Goal: Information Seeking & Learning: Check status

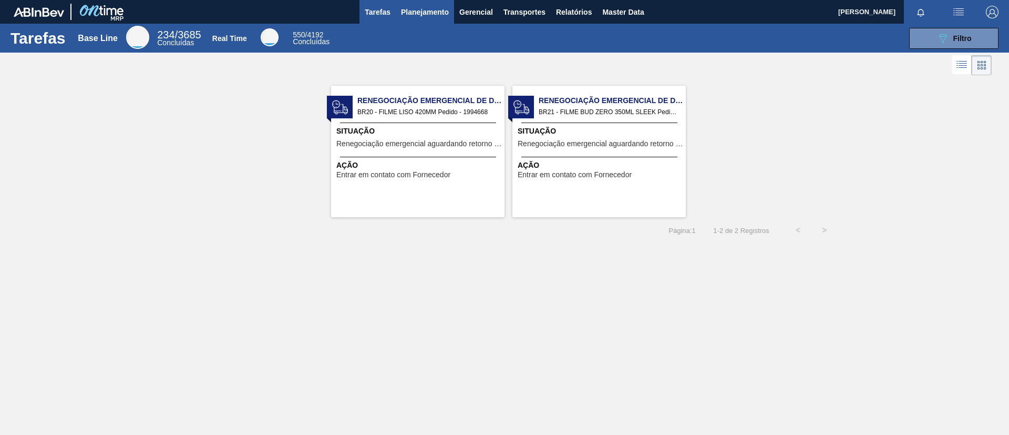
click at [412, 22] on button "Planejamento" at bounding box center [425, 12] width 58 height 24
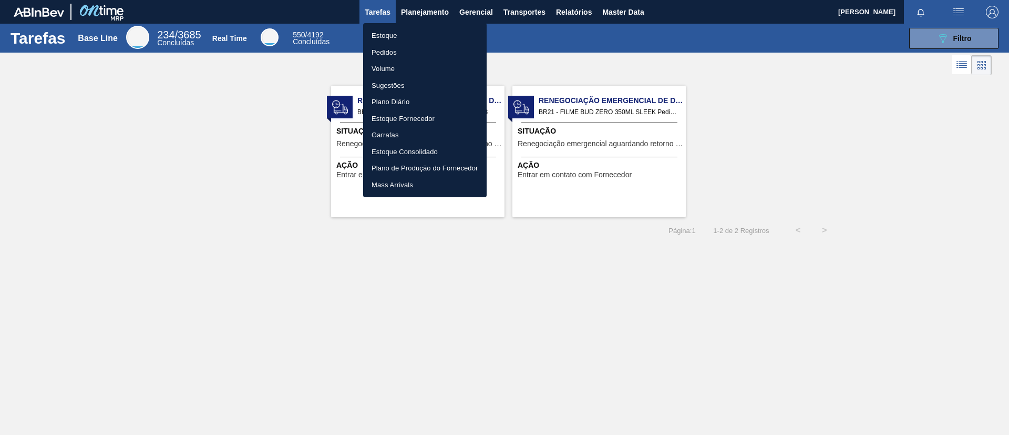
click at [416, 35] on li "Estoque" at bounding box center [424, 35] width 123 height 17
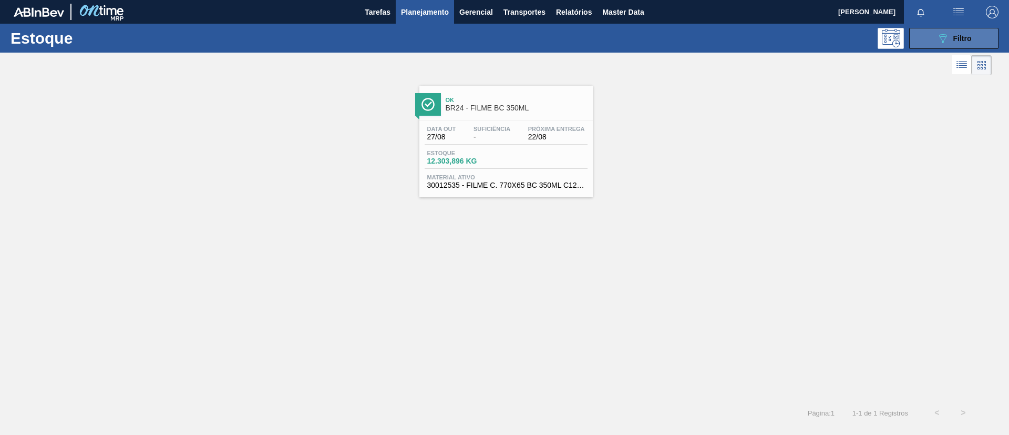
click at [932, 37] on button "089F7B8B-B2A5-4AFE-B5C0-19BA573D28AC Filtro" at bounding box center [953, 38] width 89 height 21
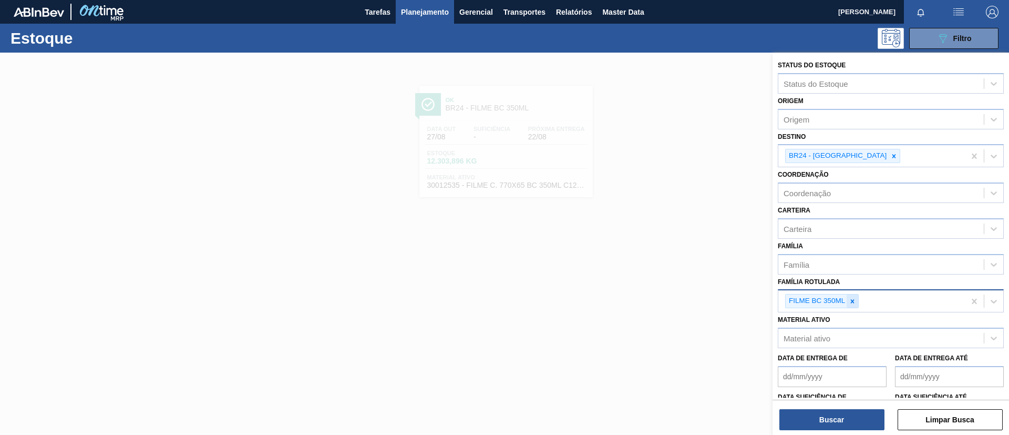
click at [850, 302] on icon at bounding box center [852, 300] width 7 height 7
click at [852, 348] on div "Data de Entrega de" at bounding box center [832, 366] width 109 height 36
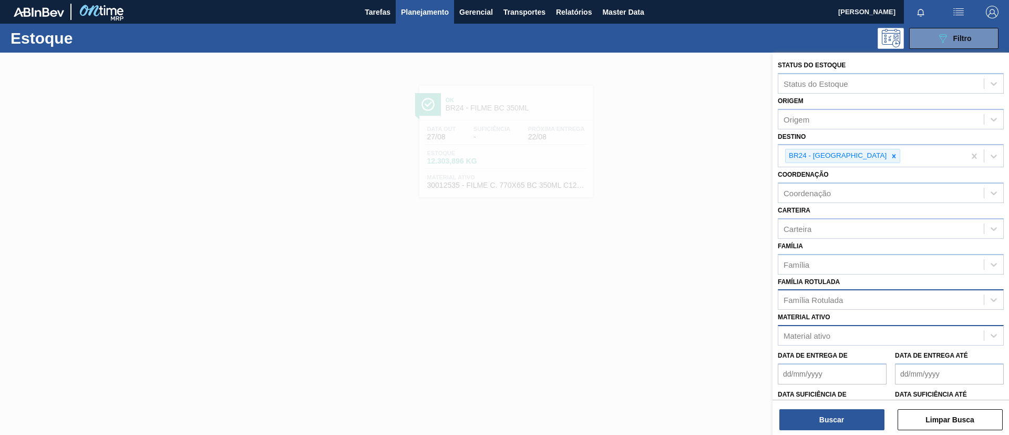
click at [848, 341] on div "Material ativo" at bounding box center [880, 335] width 205 height 15
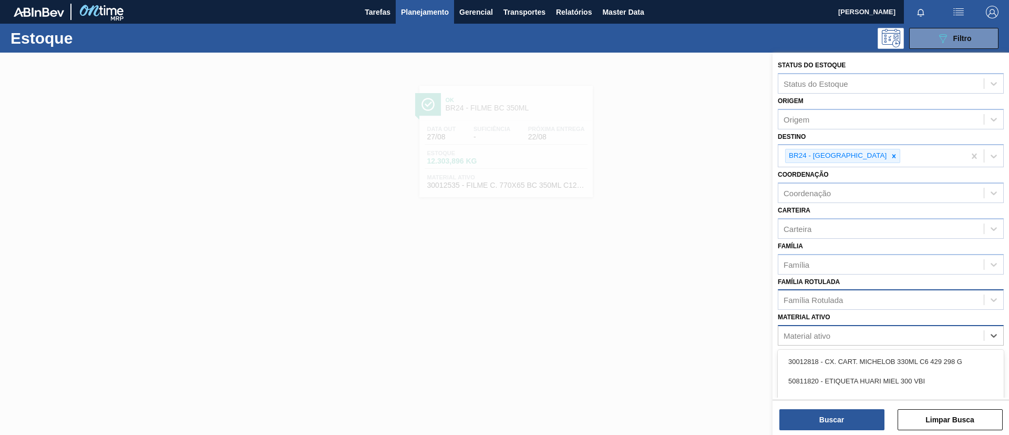
paste ativo "30012600"
type ativo "30012600"
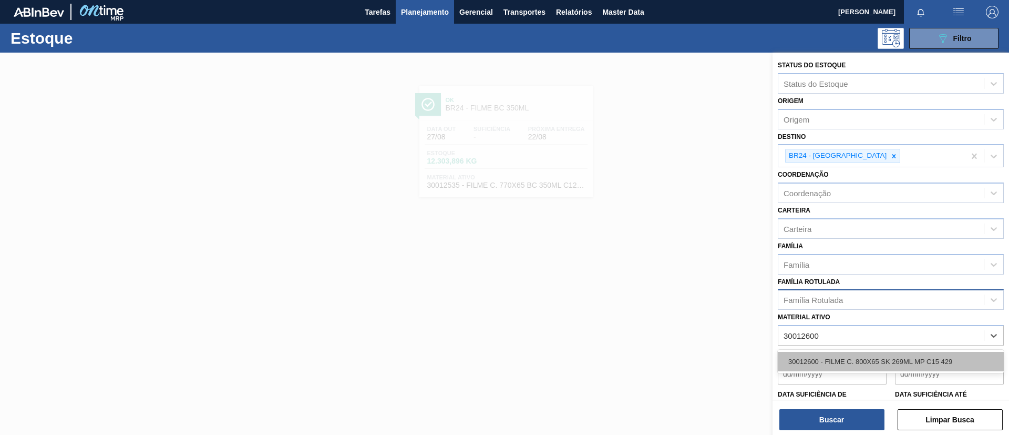
click at [854, 356] on div "30012600 - FILME C. 800X65 SK 269ML MP C15 429" at bounding box center [891, 361] width 226 height 19
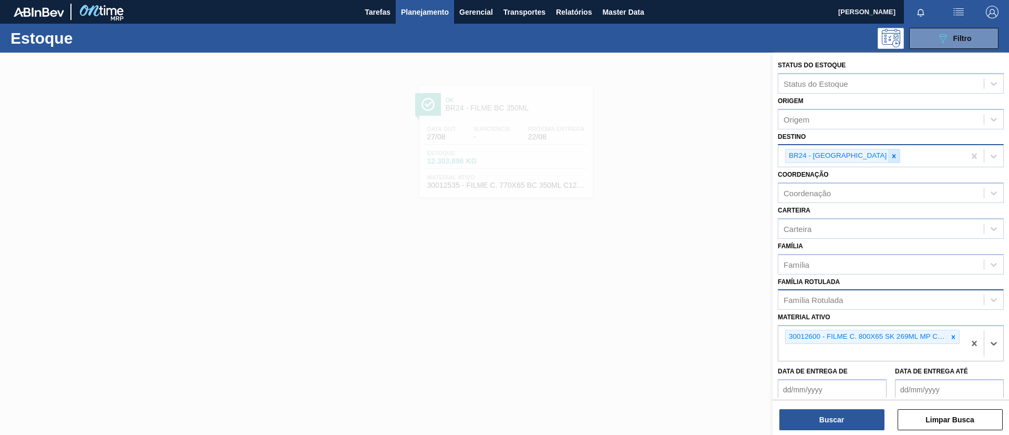
click at [890, 157] on icon at bounding box center [893, 155] width 7 height 7
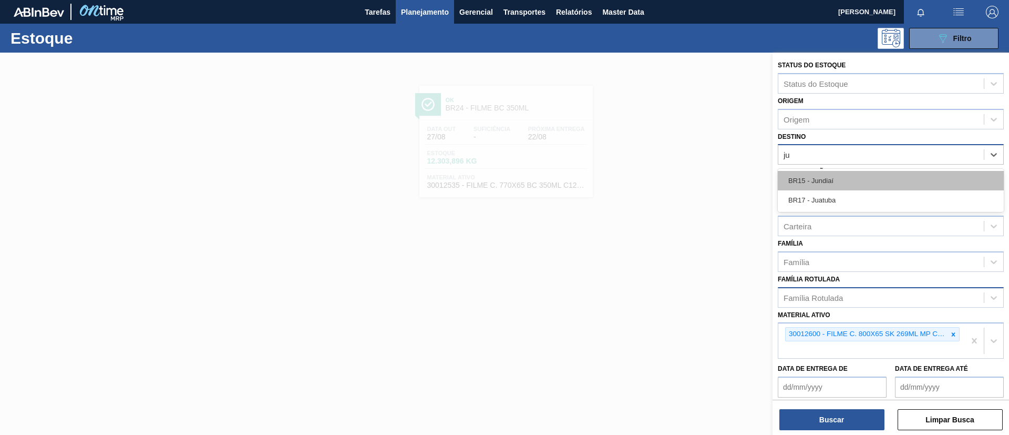
type input "jua"
click at [871, 185] on div "BR17 - Juatuba" at bounding box center [891, 180] width 226 height 19
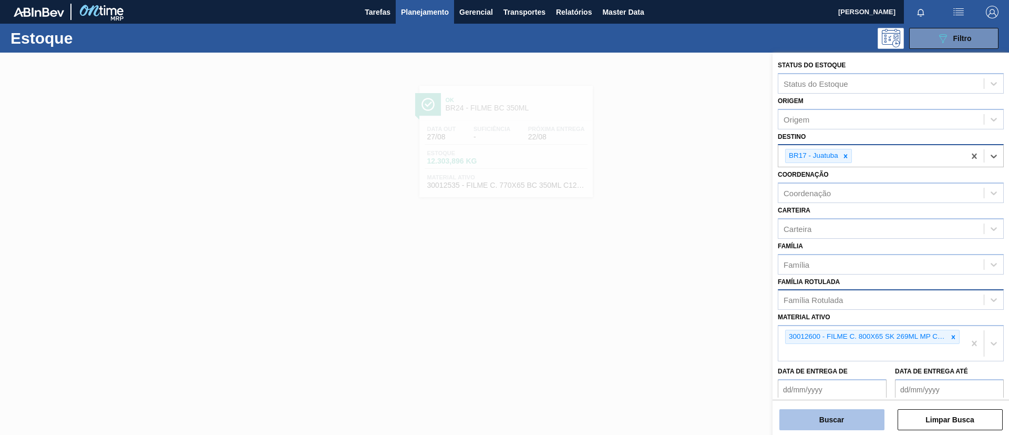
click at [820, 411] on button "Buscar" at bounding box center [831, 419] width 105 height 21
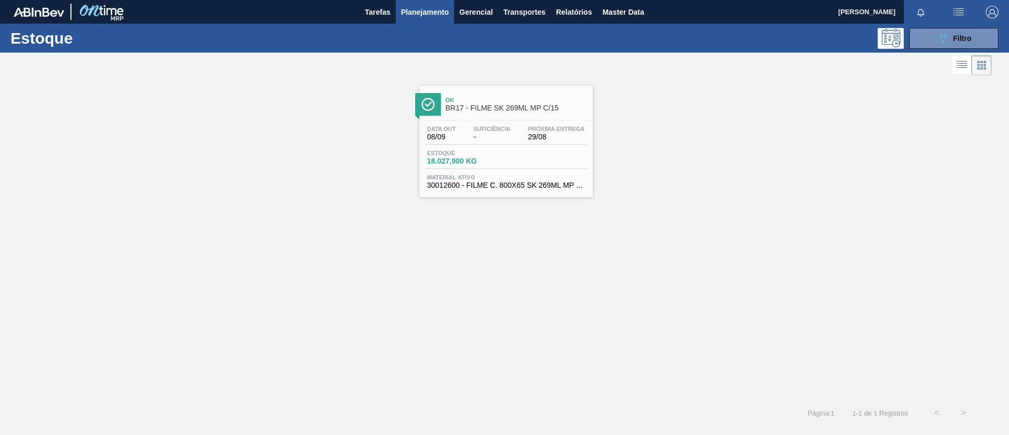
click at [552, 107] on span "BR17 - FILME SK 269ML MP C/15" at bounding box center [517, 108] width 142 height 8
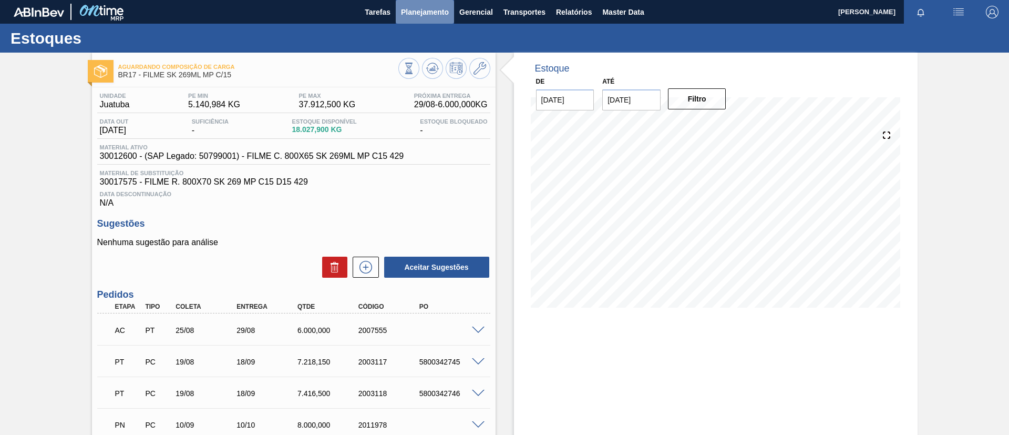
click at [431, 8] on span "Planejamento" at bounding box center [425, 12] width 48 height 13
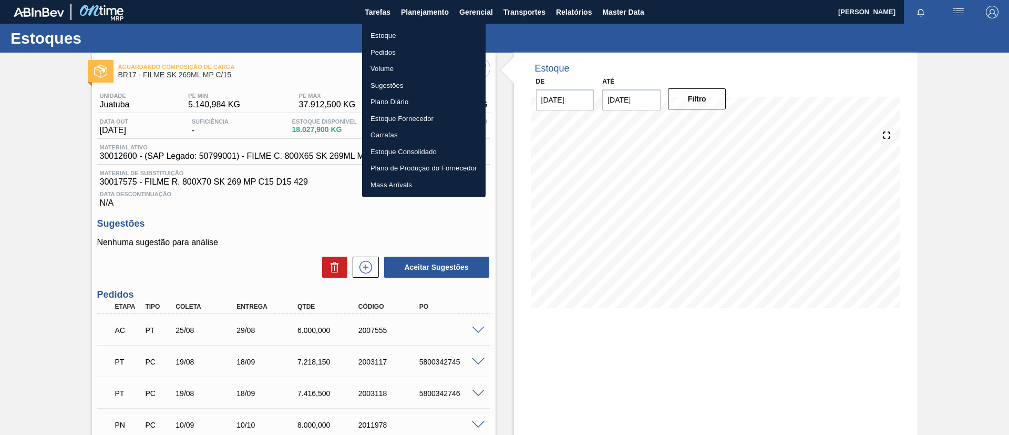
click at [428, 24] on ul "Estoque Pedidos Volume Sugestões Plano Diário Estoque Fornecedor Garrafas Estoq…" at bounding box center [423, 110] width 123 height 174
click at [426, 32] on li "Estoque" at bounding box center [423, 35] width 123 height 17
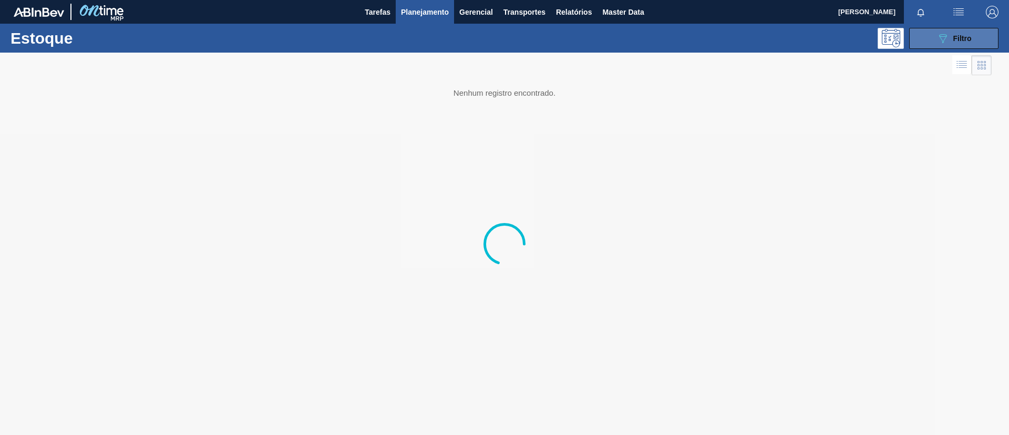
click at [962, 44] on div "089F7B8B-B2A5-4AFE-B5C0-19BA573D28AC Filtro" at bounding box center [953, 38] width 35 height 13
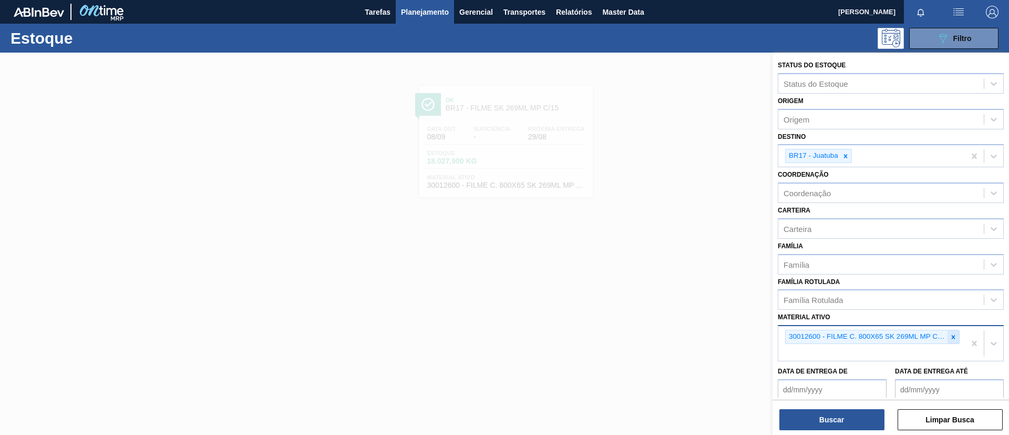
click at [950, 334] on icon at bounding box center [953, 336] width 7 height 7
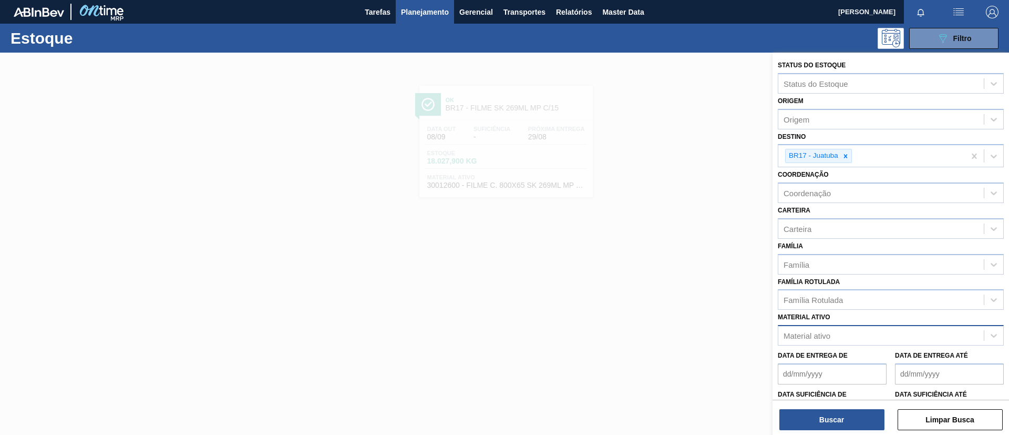
click at [896, 310] on div "Material ativo Material ativo" at bounding box center [891, 328] width 226 height 36
click at [890, 300] on div "Família Rotulada" at bounding box center [880, 299] width 205 height 15
paste Rotulada "FILME BC 350ML MP C/ 18"
type Rotulada "FILME BC 350ML MP C/ 18"
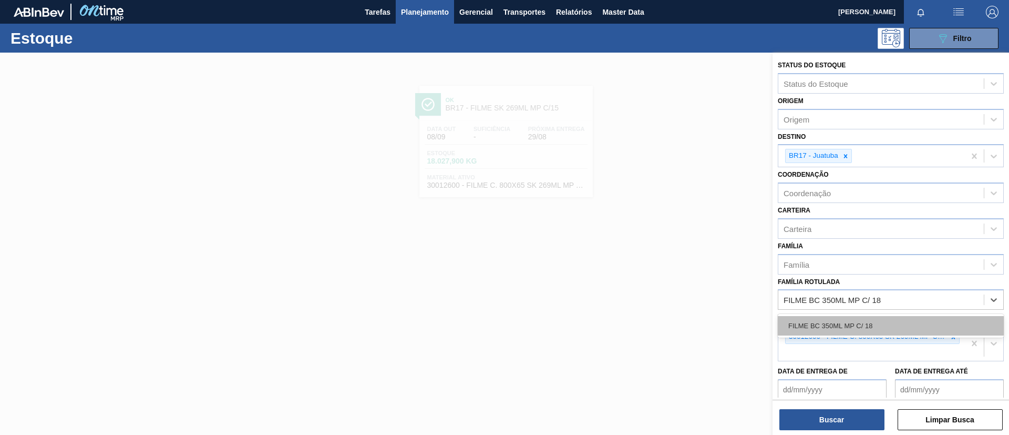
click at [898, 322] on div "FILME BC 350ML MP C/ 18" at bounding box center [891, 325] width 226 height 19
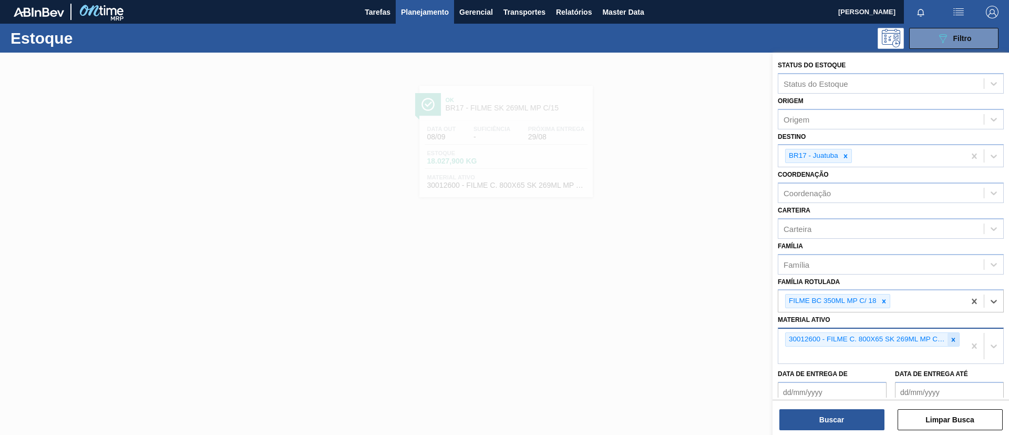
click at [953, 338] on icon at bounding box center [954, 339] width 4 height 4
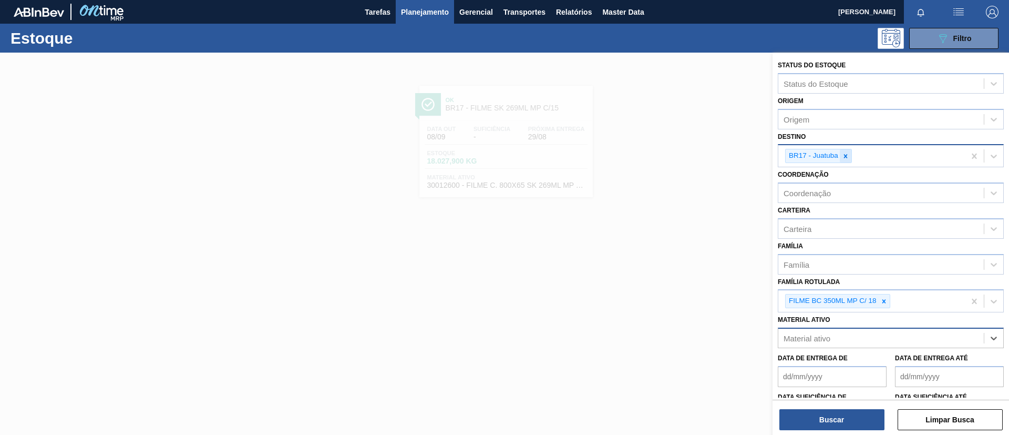
click at [845, 153] on icon at bounding box center [845, 155] width 7 height 7
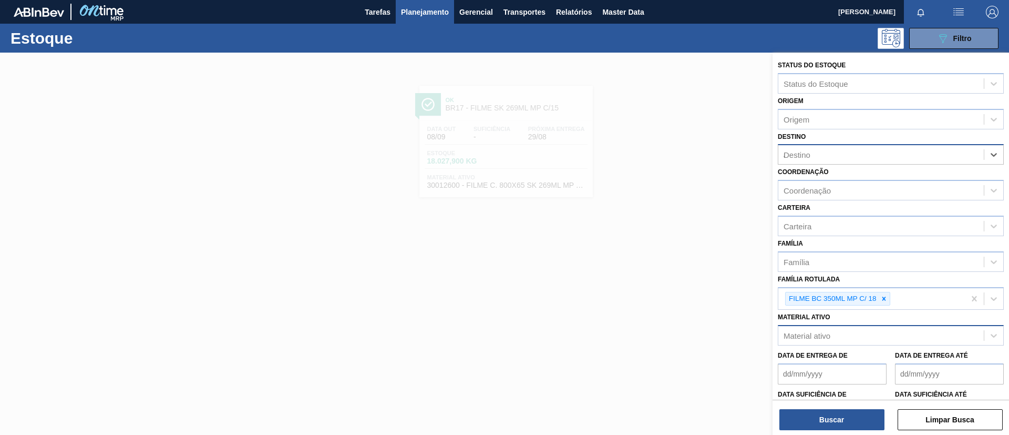
type input "ag"
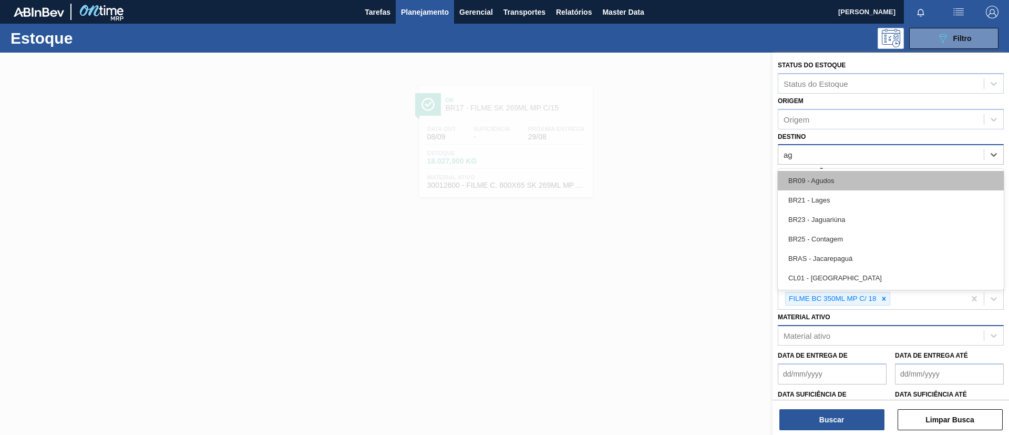
click at [841, 177] on div "BR09 - Agudos" at bounding box center [891, 180] width 226 height 19
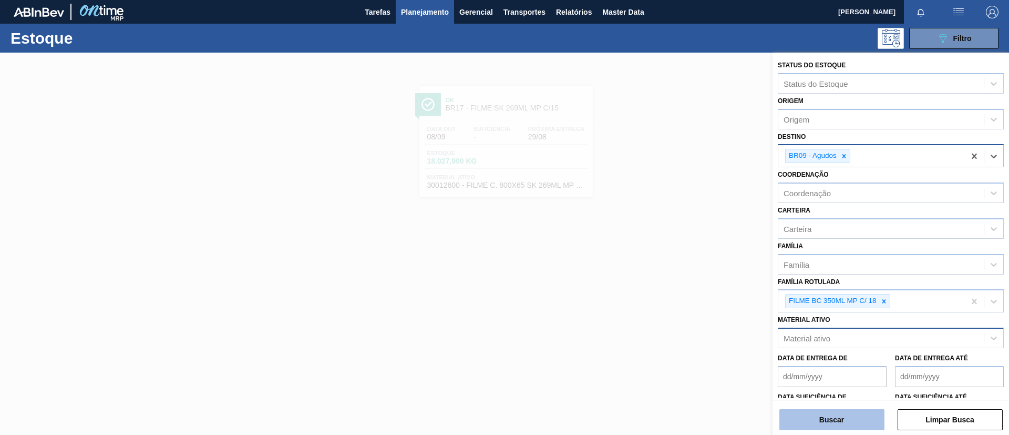
click at [835, 419] on button "Buscar" at bounding box center [831, 419] width 105 height 21
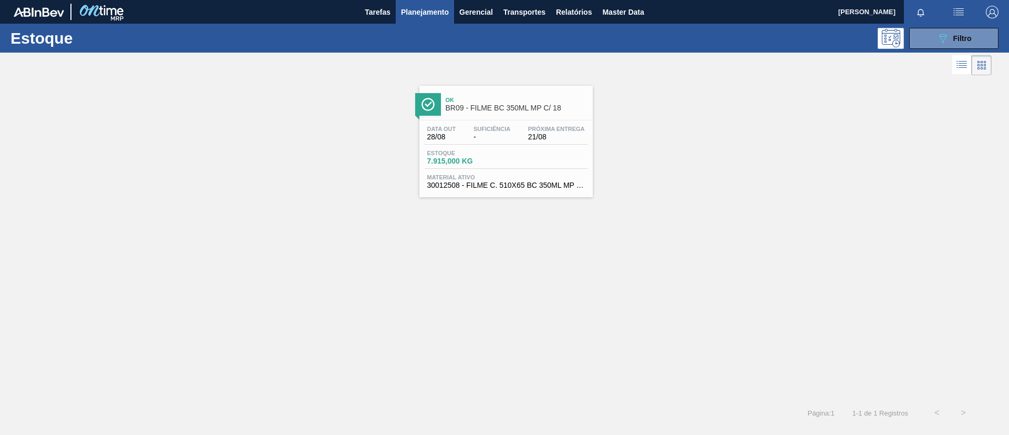
click at [539, 140] on span "21/08" at bounding box center [556, 137] width 57 height 8
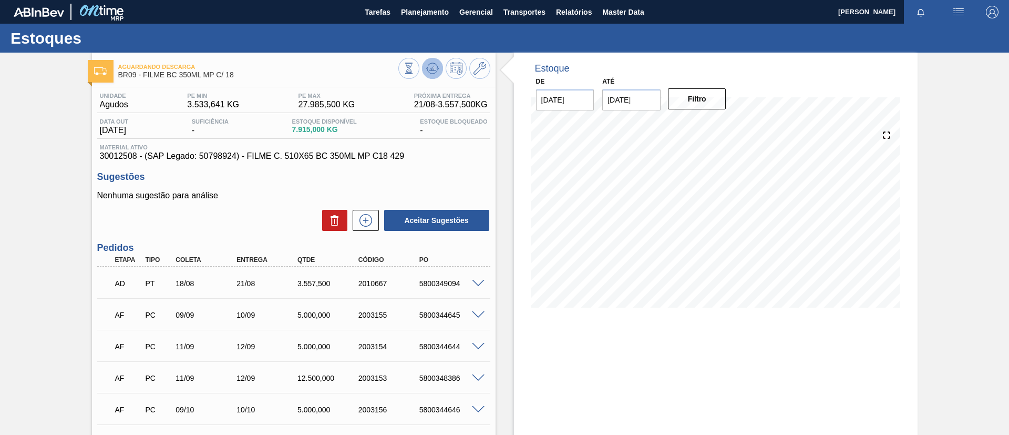
click at [415, 73] on icon at bounding box center [409, 69] width 12 height 12
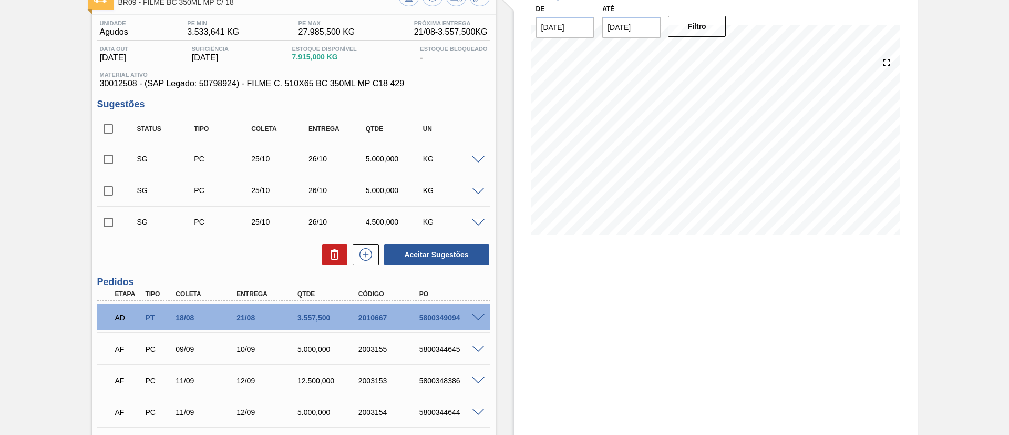
scroll to position [158, 0]
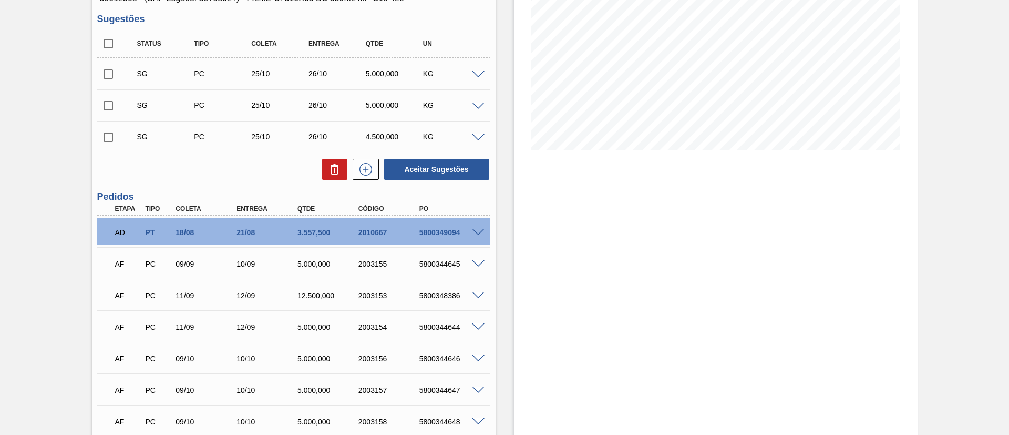
click at [477, 231] on span at bounding box center [478, 233] width 13 height 8
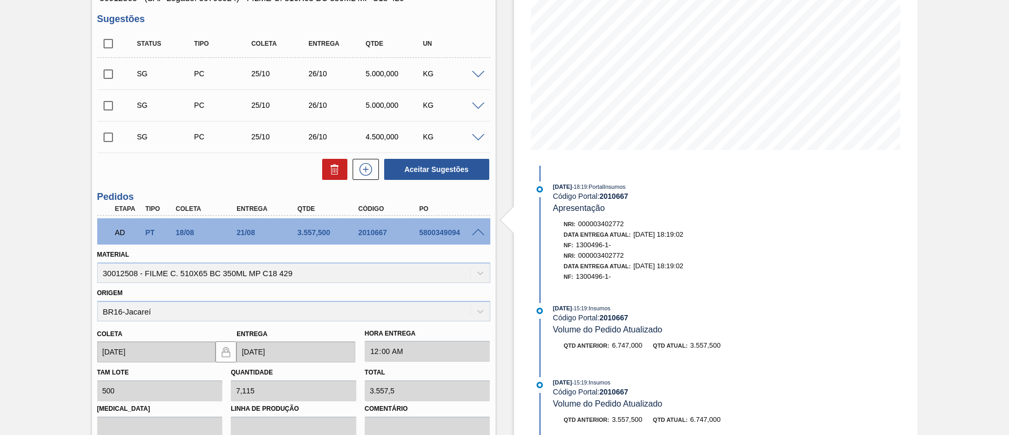
click at [477, 231] on span at bounding box center [478, 233] width 13 height 8
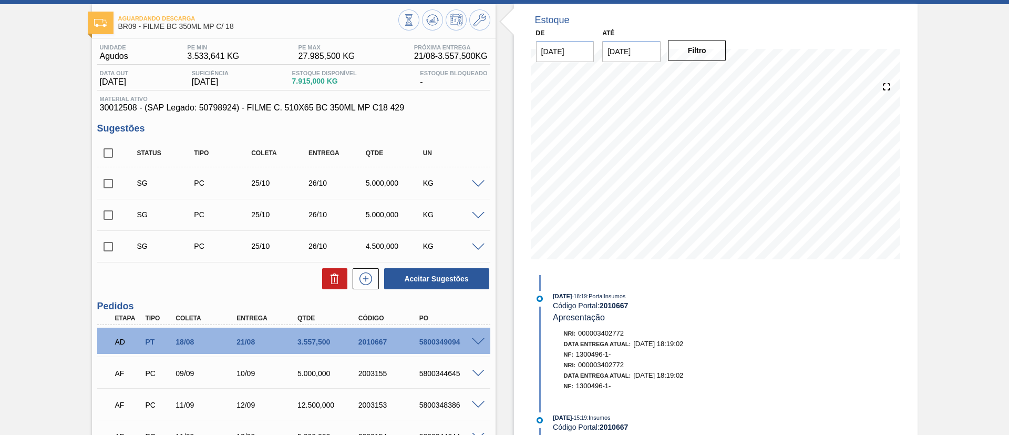
scroll to position [0, 0]
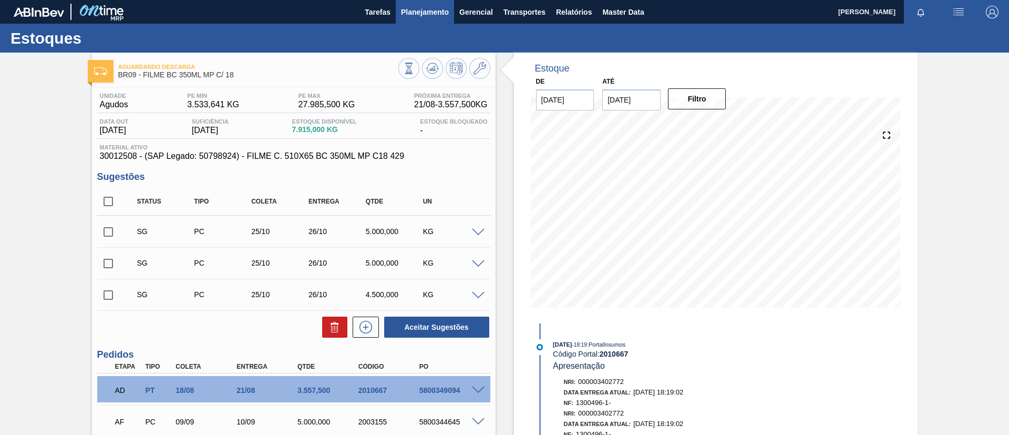
click at [422, 13] on span "Planejamento" at bounding box center [425, 12] width 48 height 13
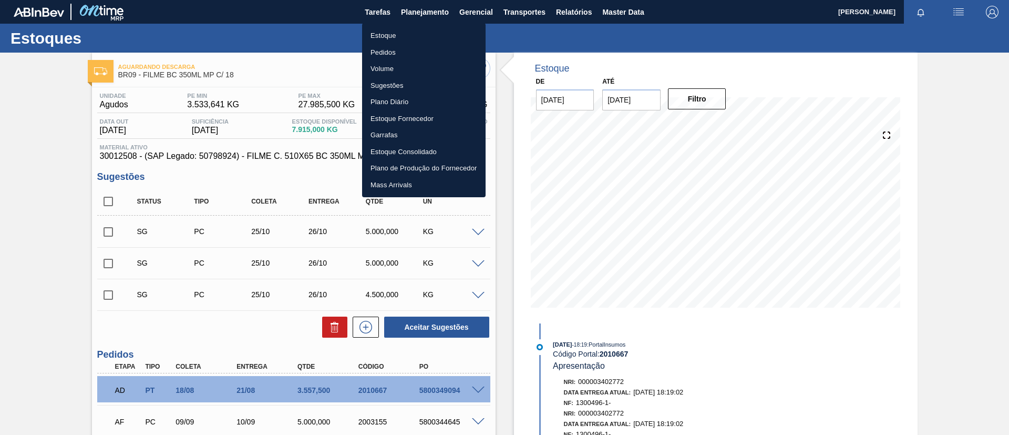
click at [425, 32] on li "Estoque" at bounding box center [423, 35] width 123 height 17
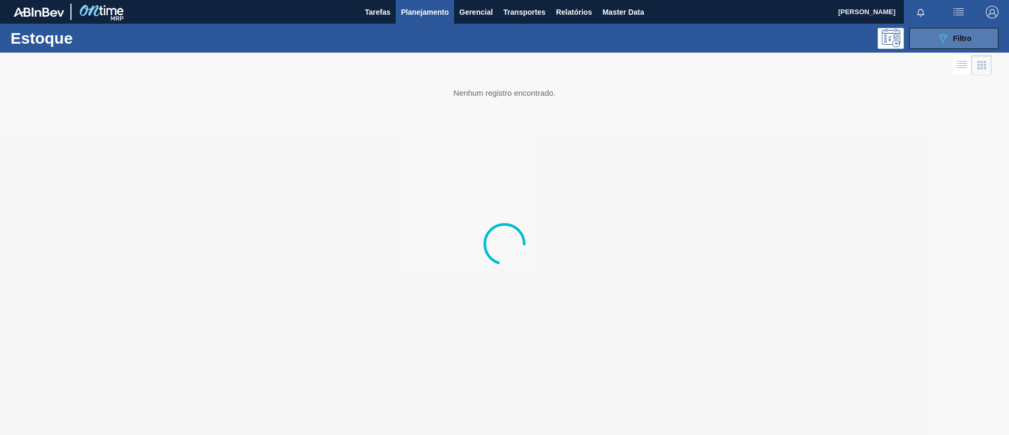
click at [953, 45] on button "089F7B8B-B2A5-4AFE-B5C0-19BA573D28AC Filtro" at bounding box center [953, 38] width 89 height 21
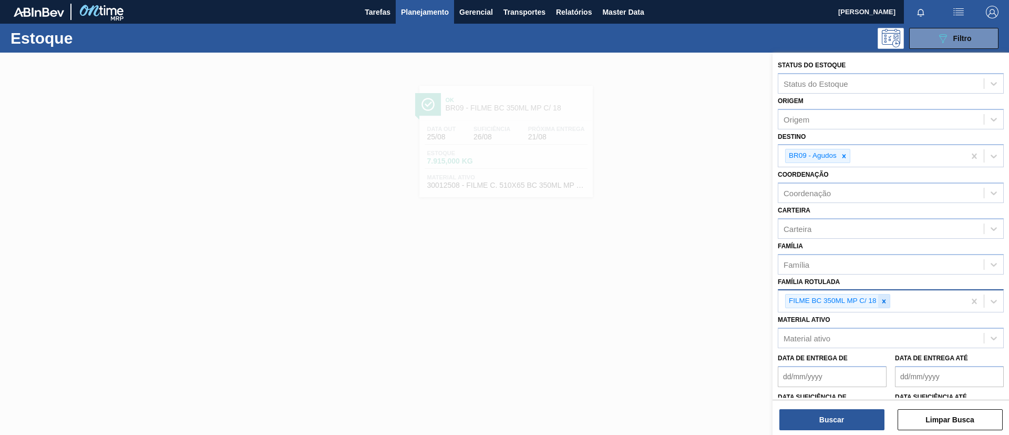
click at [886, 302] on icon at bounding box center [883, 300] width 7 height 7
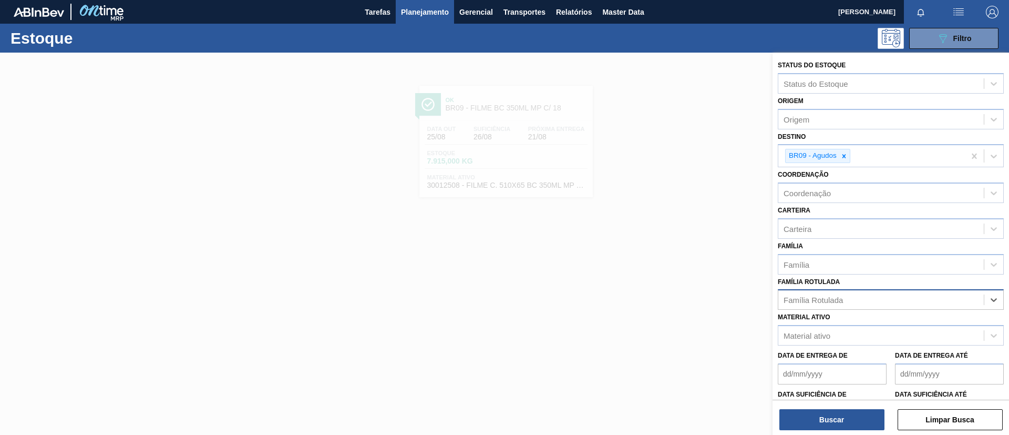
paste Rotulada "FILME ORIGINAL 269ML"
type Rotulada "FILME ORIGINAL 269ML"
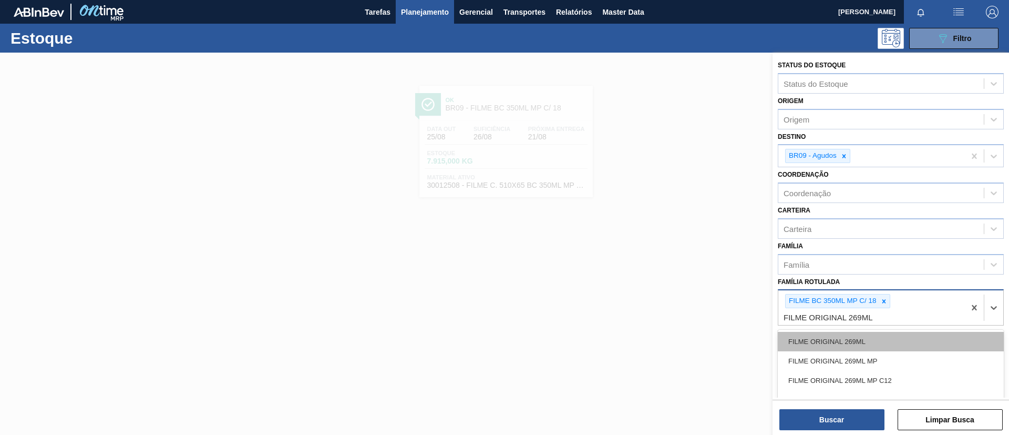
click at [867, 334] on div "FILME ORIGINAL 269ML" at bounding box center [891, 341] width 226 height 19
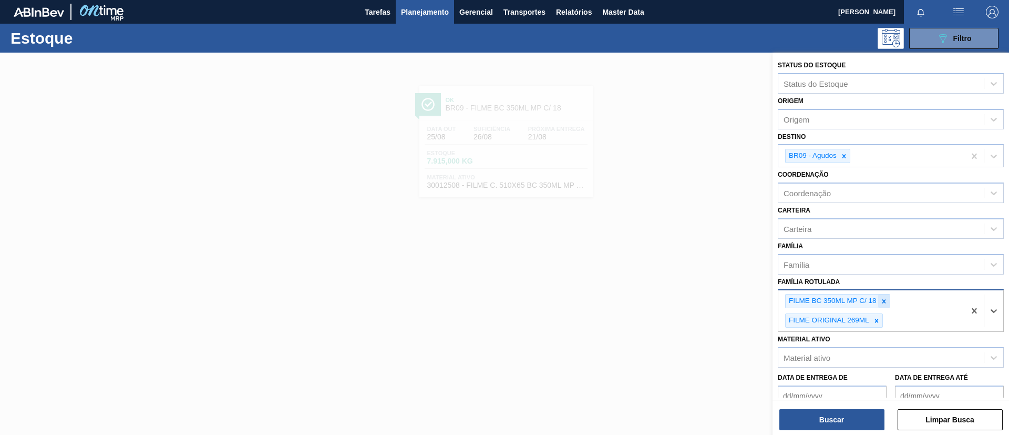
click at [881, 306] on div at bounding box center [884, 300] width 12 height 13
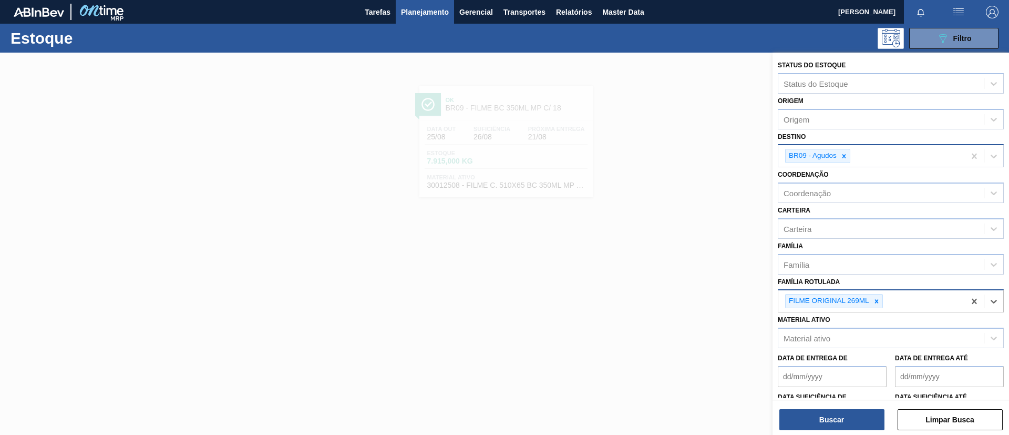
click at [843, 154] on icon at bounding box center [843, 155] width 7 height 7
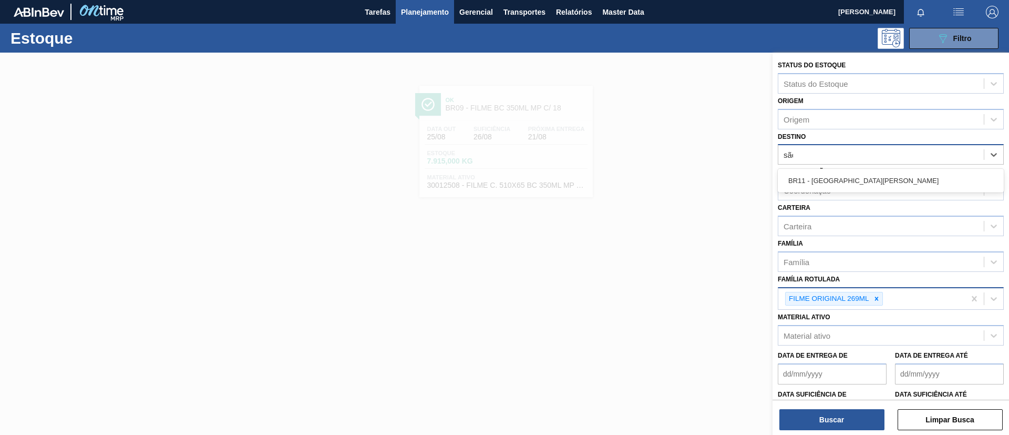
type input "são l"
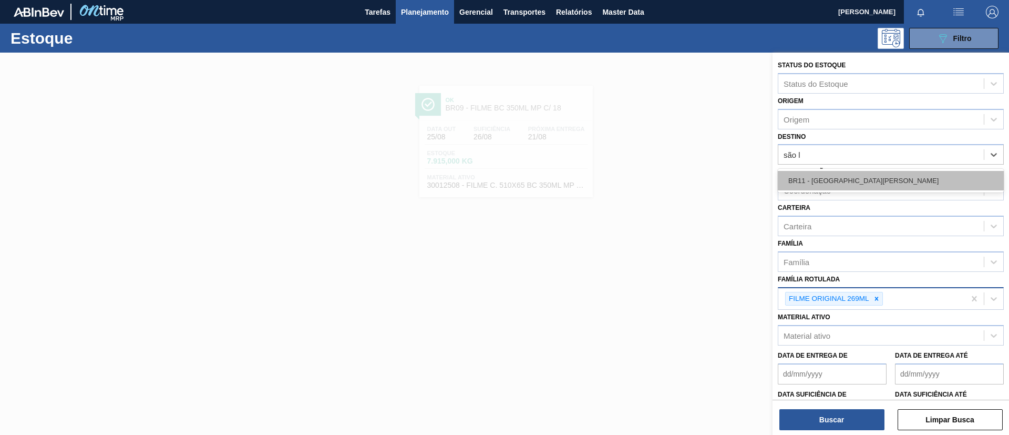
click at [868, 188] on div "BR11 - São Luís" at bounding box center [891, 180] width 226 height 19
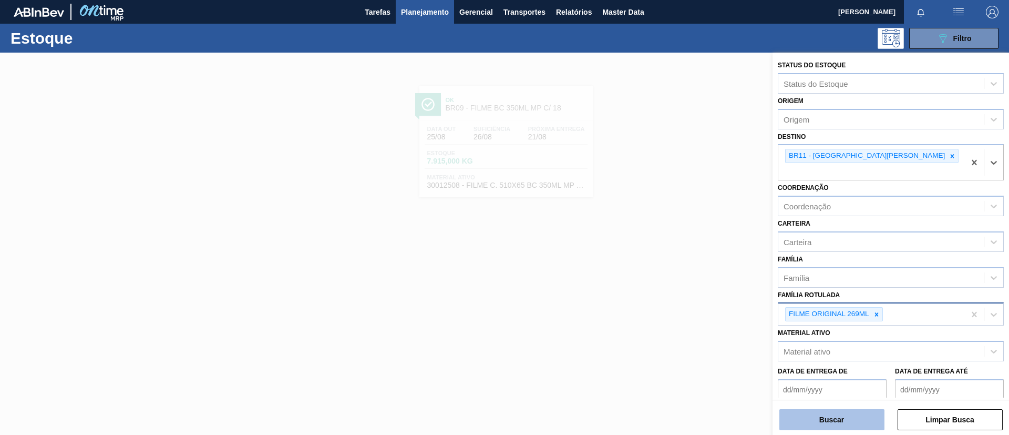
click at [823, 417] on button "Buscar" at bounding box center [831, 419] width 105 height 21
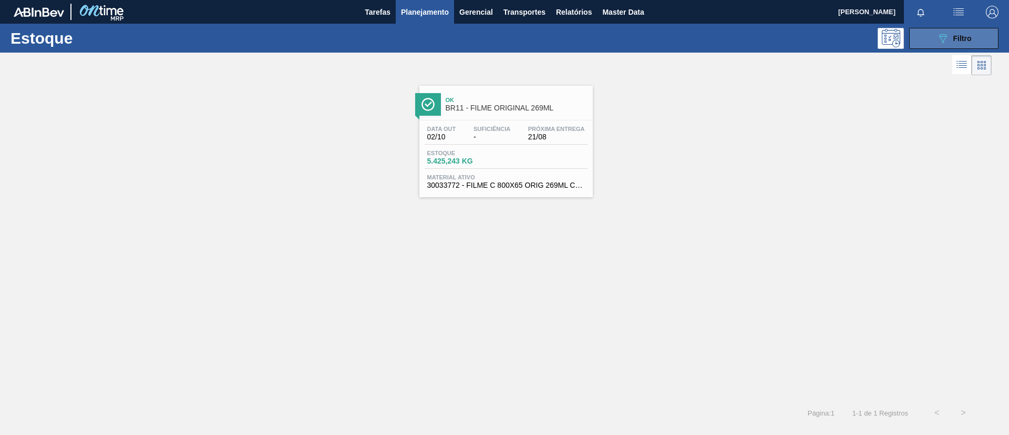
click at [936, 33] on icon "089F7B8B-B2A5-4AFE-B5C0-19BA573D28AC" at bounding box center [942, 38] width 13 height 13
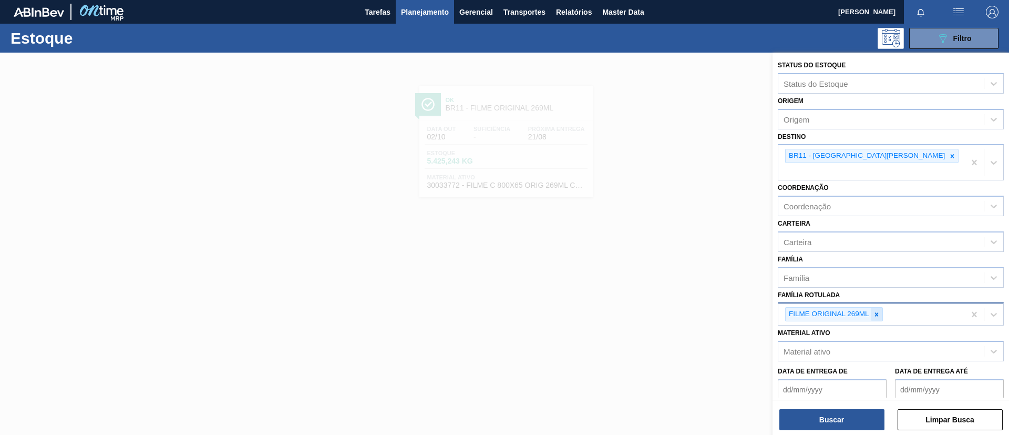
click at [871, 307] on div at bounding box center [877, 313] width 12 height 13
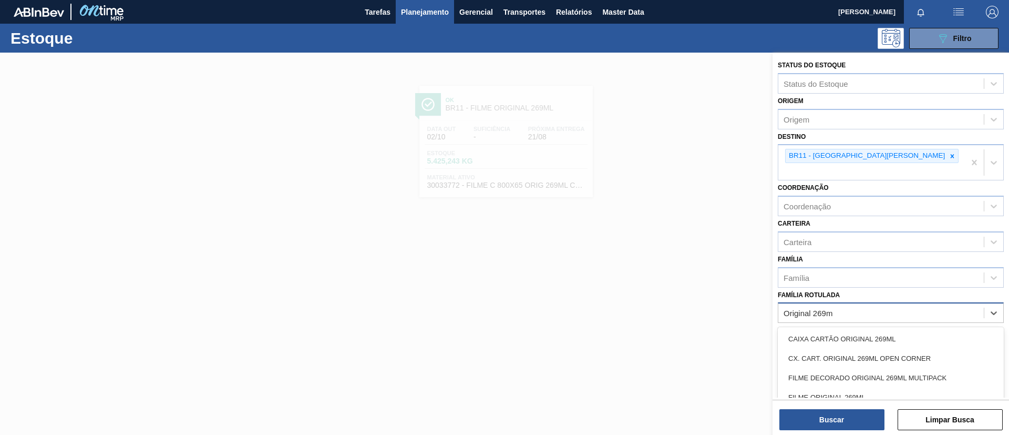
type Rotulada "Original 269mL"
click at [874, 387] on div "FILME ORIGINAL 269ML" at bounding box center [891, 396] width 226 height 19
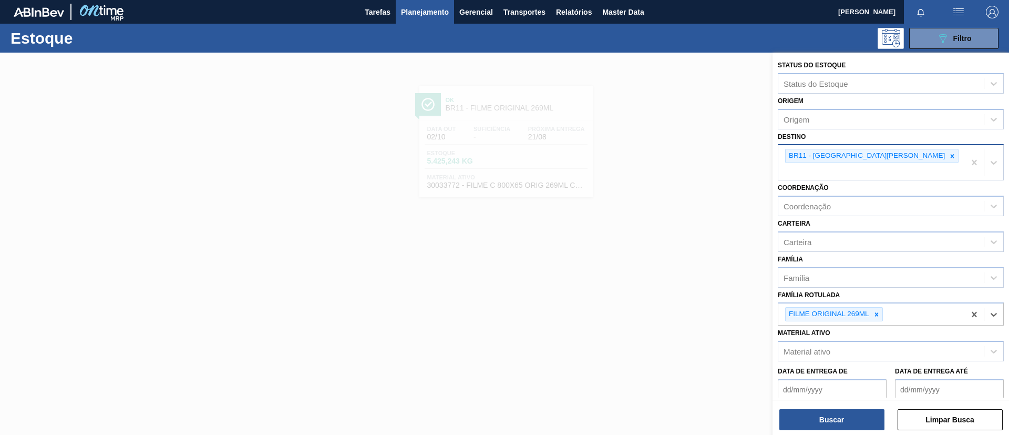
click at [948, 157] on icon at bounding box center [951, 155] width 7 height 7
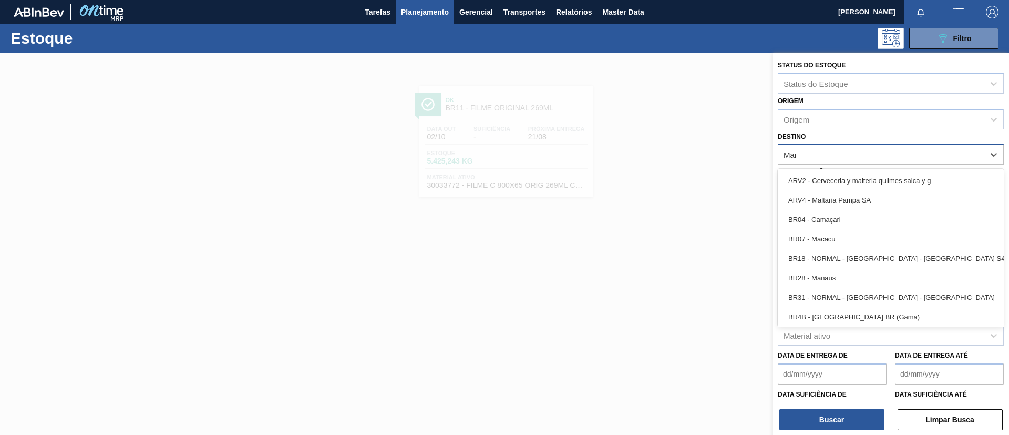
type input "Mana"
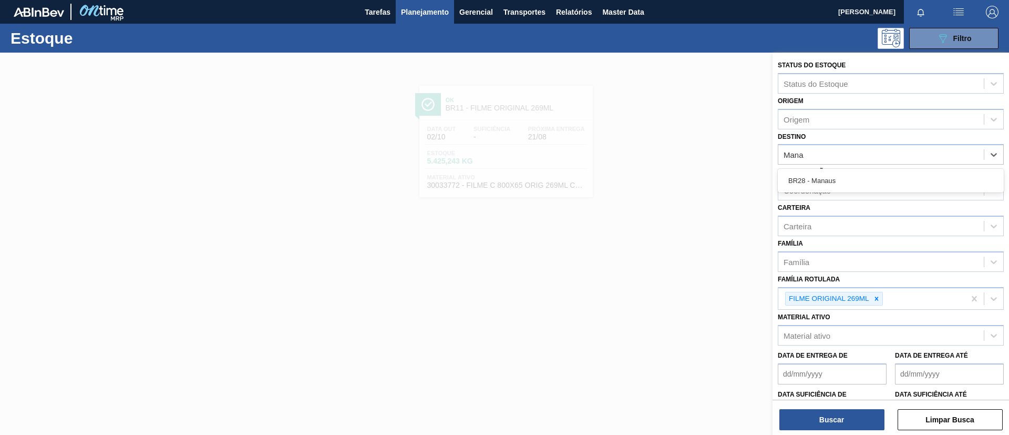
drag, startPoint x: 820, startPoint y: 181, endPoint x: 824, endPoint y: 276, distance: 94.7
click at [820, 182] on div "BR28 - Manaus" at bounding box center [891, 180] width 226 height 19
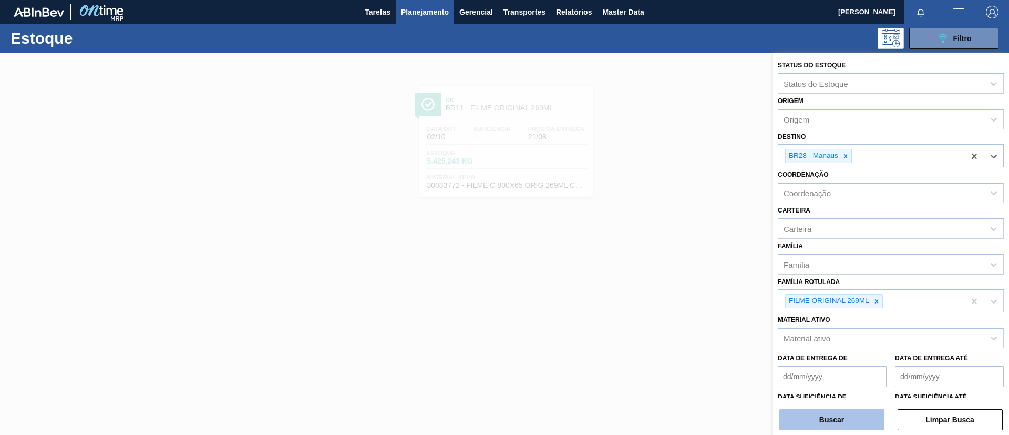
click at [833, 418] on button "Buscar" at bounding box center [831, 419] width 105 height 21
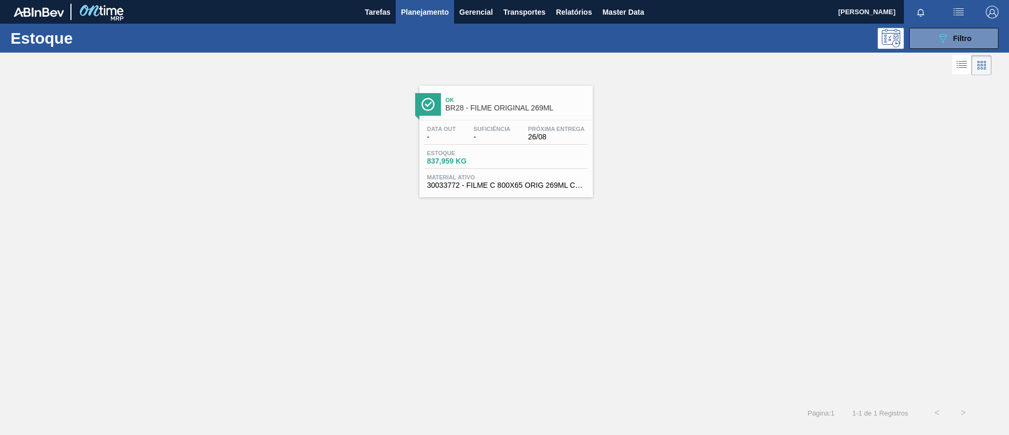
click at [554, 80] on link "Ok BR28 - FILME ORIGINAL 269ML Data out - Suficiência - Próxima Entrega 26/08 E…" at bounding box center [504, 137] width 187 height 119
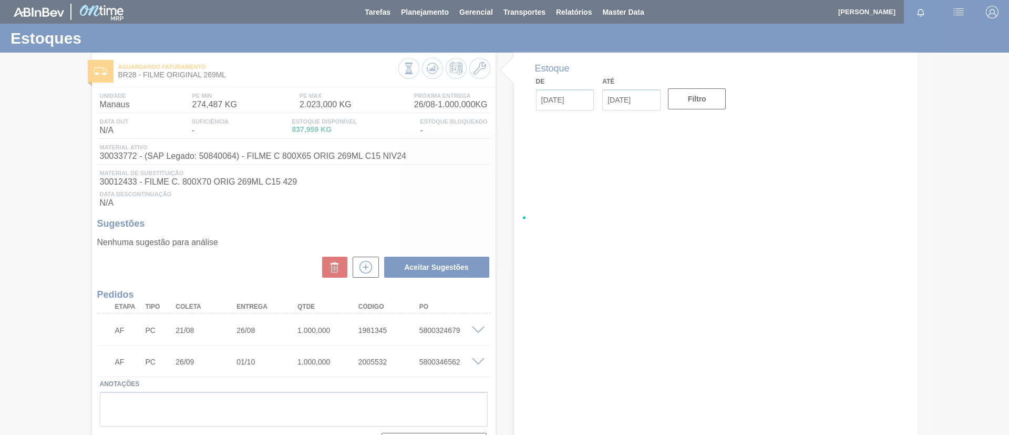
click at [431, 73] on div at bounding box center [504, 217] width 1009 height 435
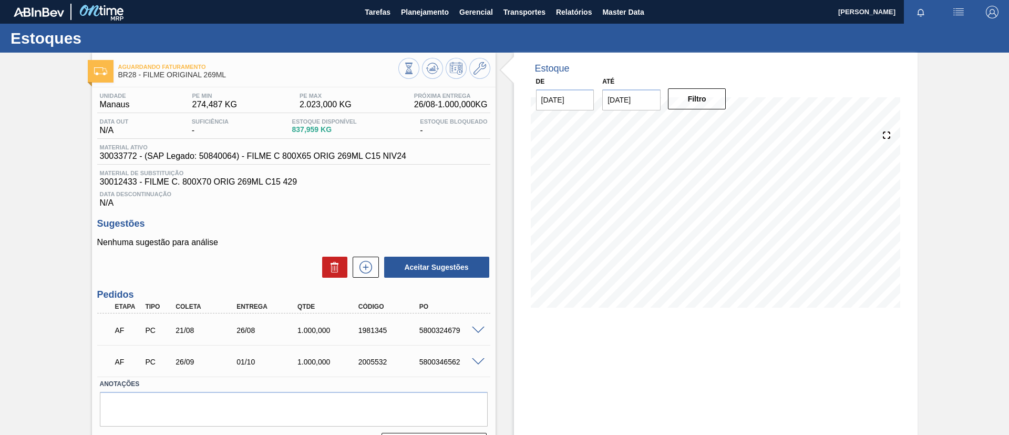
click at [415, 73] on icon at bounding box center [409, 69] width 12 height 12
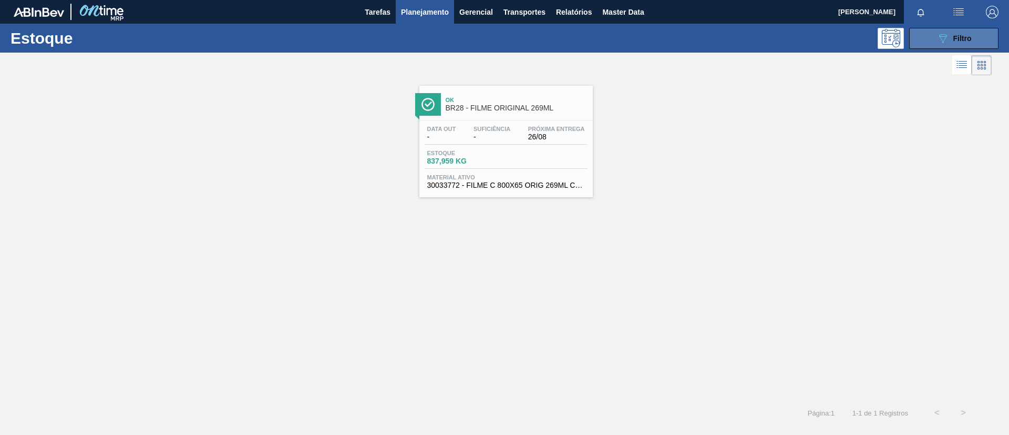
click at [950, 41] on div "089F7B8B-B2A5-4AFE-B5C0-19BA573D28AC Filtro" at bounding box center [953, 38] width 35 height 13
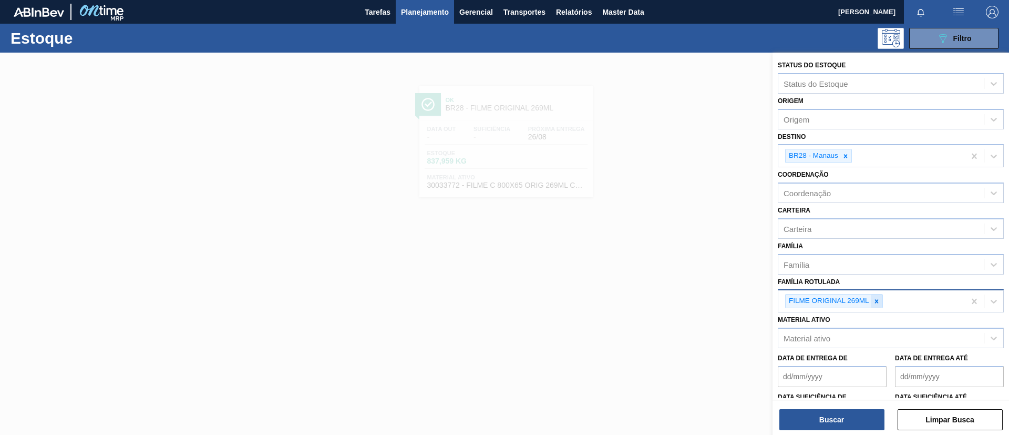
click at [872, 295] on div at bounding box center [877, 300] width 12 height 13
paste Rotulada "FILME SK 473ML"
type Rotulada "FILME SK 473ML"
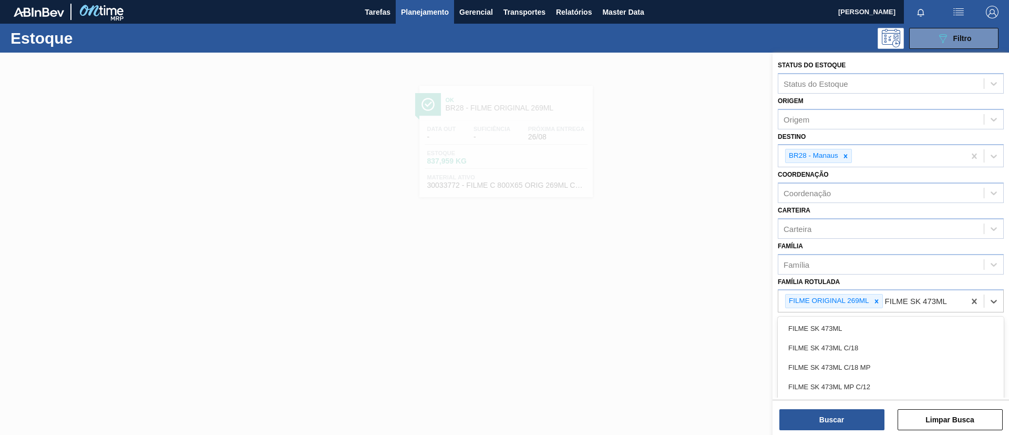
click at [864, 318] on div "FILME SK 473ML" at bounding box center [891, 327] width 226 height 19
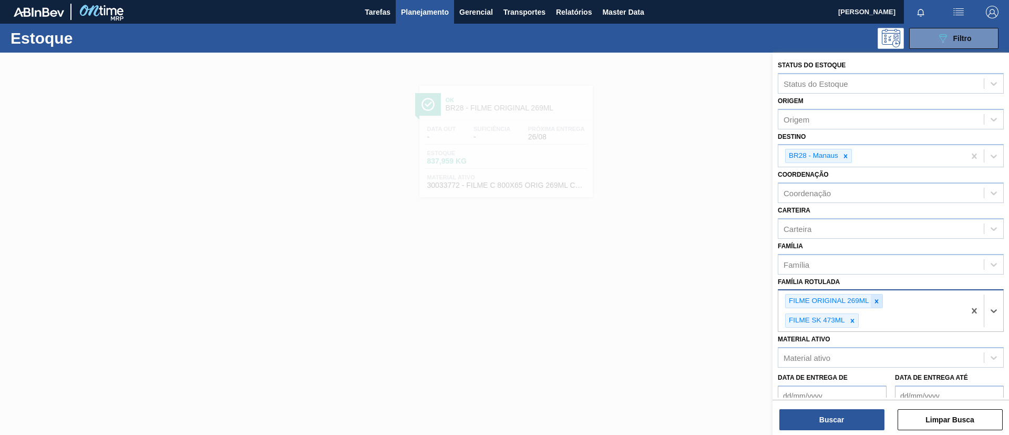
click at [875, 295] on div at bounding box center [877, 300] width 12 height 13
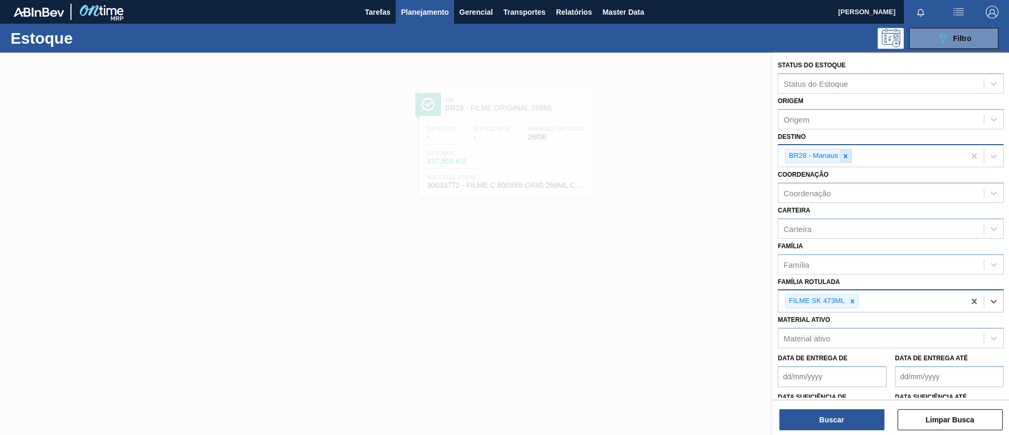
click at [843, 149] on div at bounding box center [846, 155] width 12 height 13
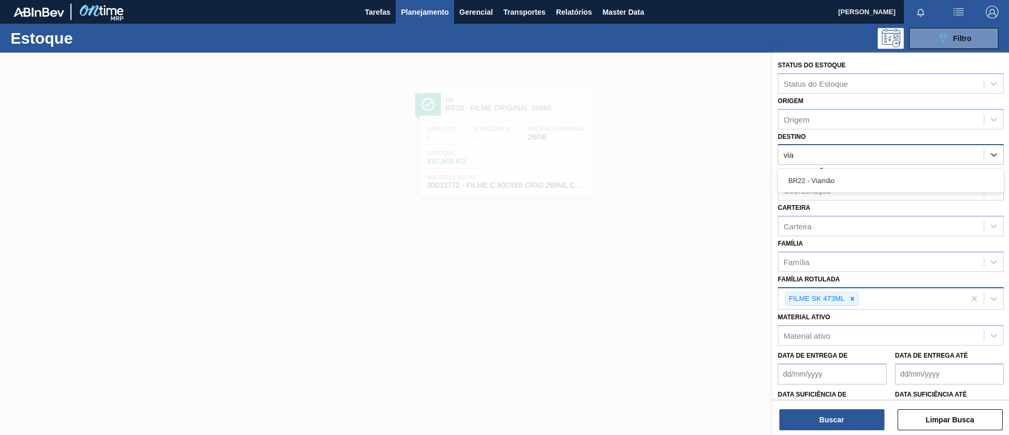
type input "viam"
click at [839, 170] on div "BR22 - Viamão" at bounding box center [891, 181] width 226 height 24
click at [839, 179] on div "BR22 - Viamão" at bounding box center [891, 180] width 226 height 19
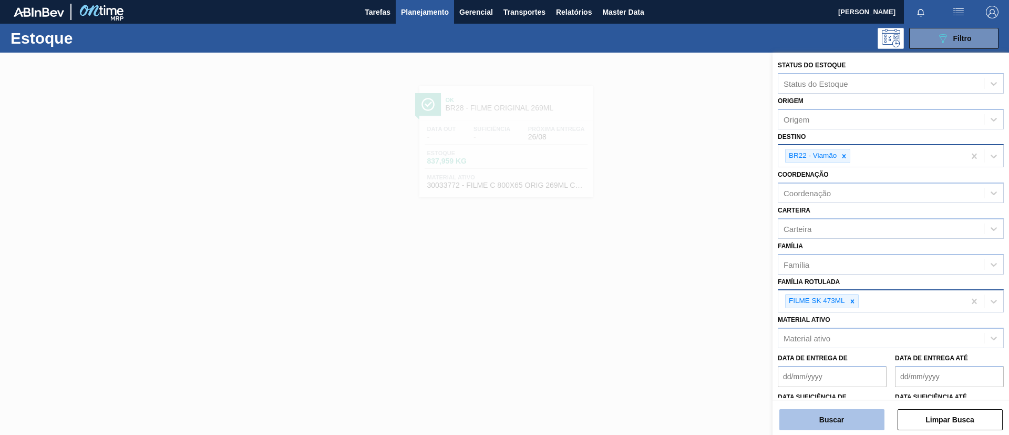
click at [836, 418] on button "Buscar" at bounding box center [831, 419] width 105 height 21
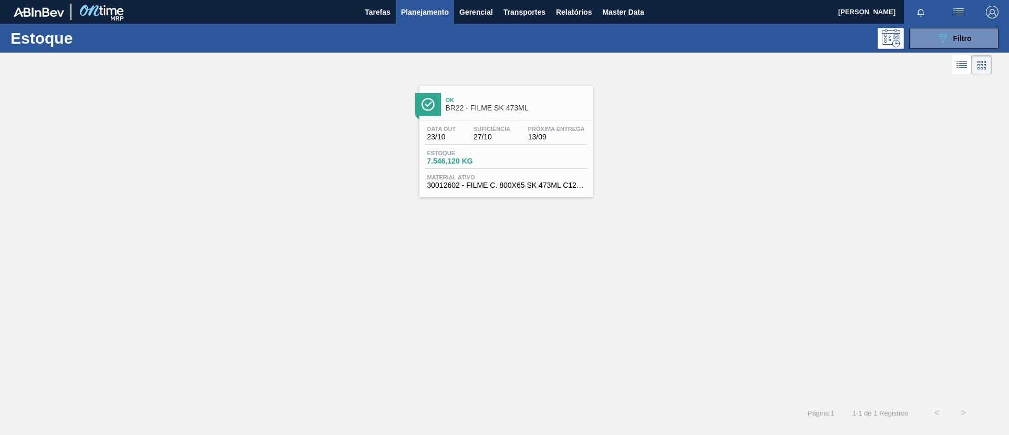
click at [477, 100] on span "Ok" at bounding box center [517, 100] width 142 height 6
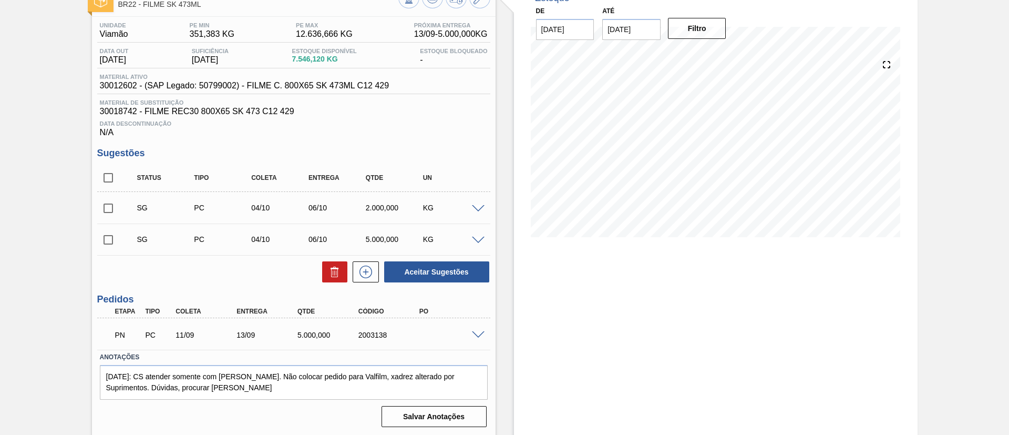
scroll to position [71, 0]
click at [476, 338] on div "PN PC 11/09 13/09 5.000,000 2003138" at bounding box center [293, 332] width 393 height 26
click at [477, 336] on span at bounding box center [478, 334] width 13 height 8
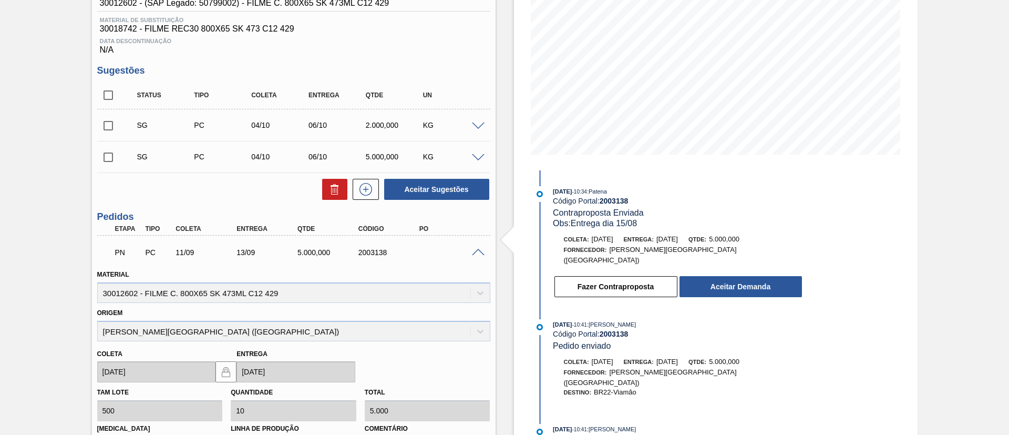
scroll to position [158, 0]
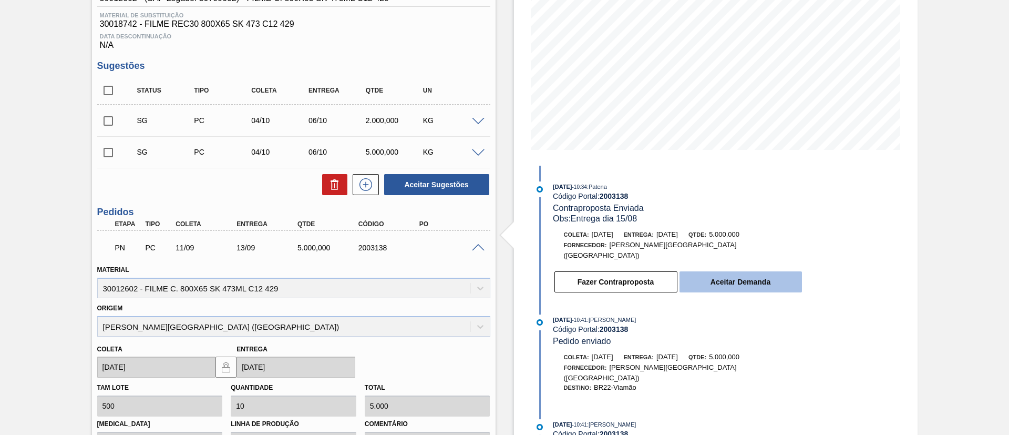
click at [700, 273] on button "Aceitar Demanda" at bounding box center [740, 281] width 122 height 21
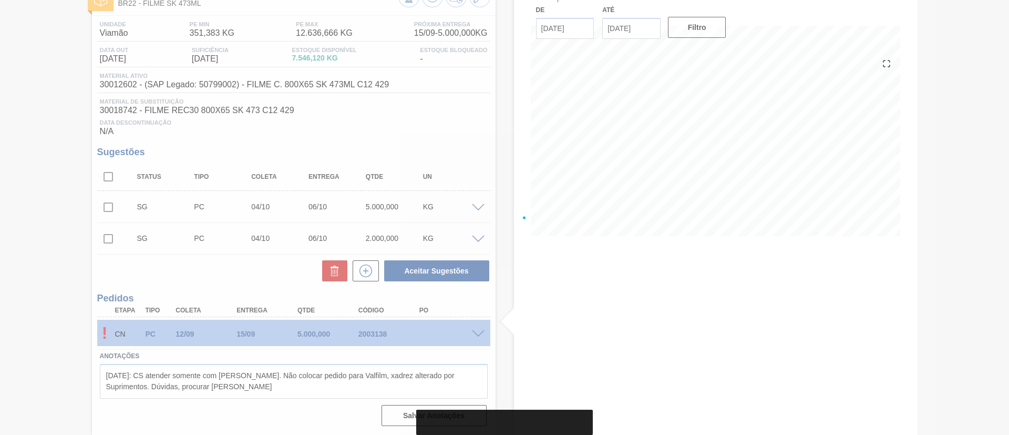
scroll to position [71, 0]
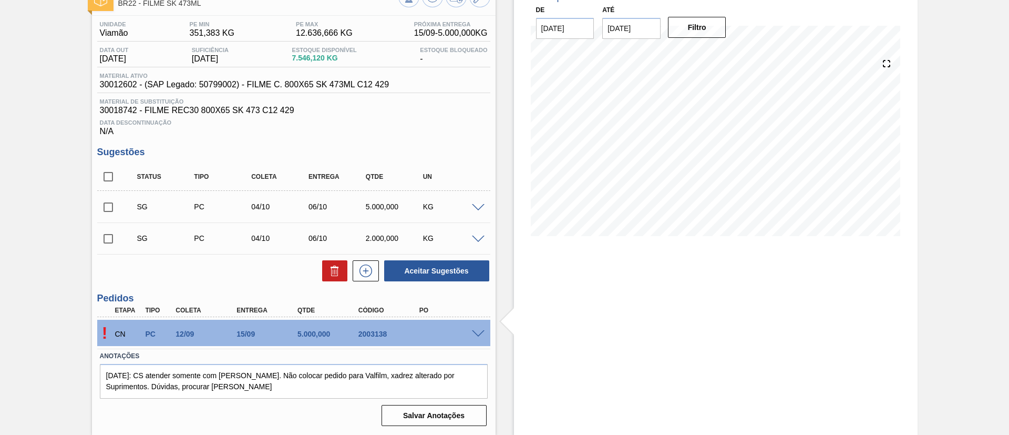
click at [478, 333] on span at bounding box center [478, 334] width 13 height 8
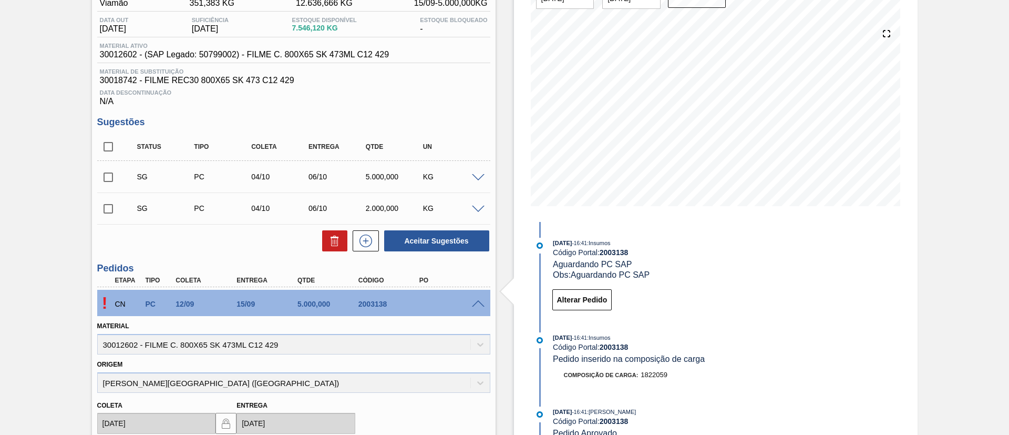
scroll to position [11, 0]
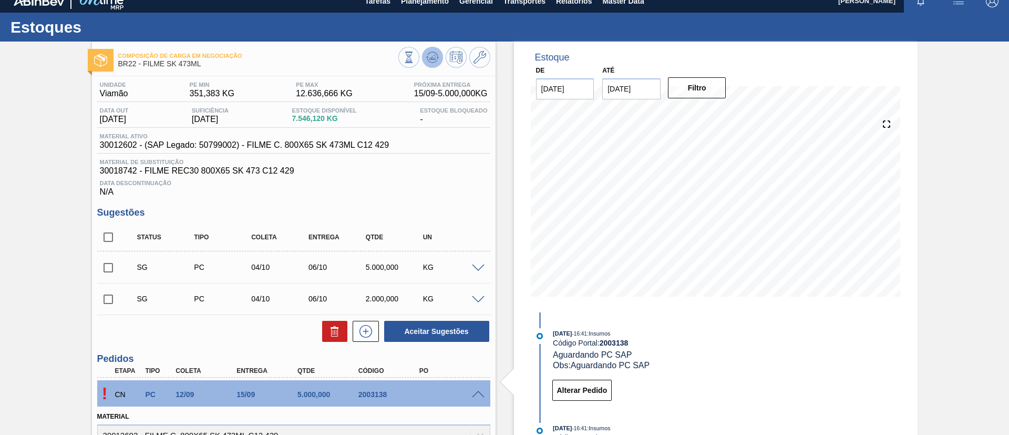
click at [439, 54] on button at bounding box center [432, 57] width 21 height 21
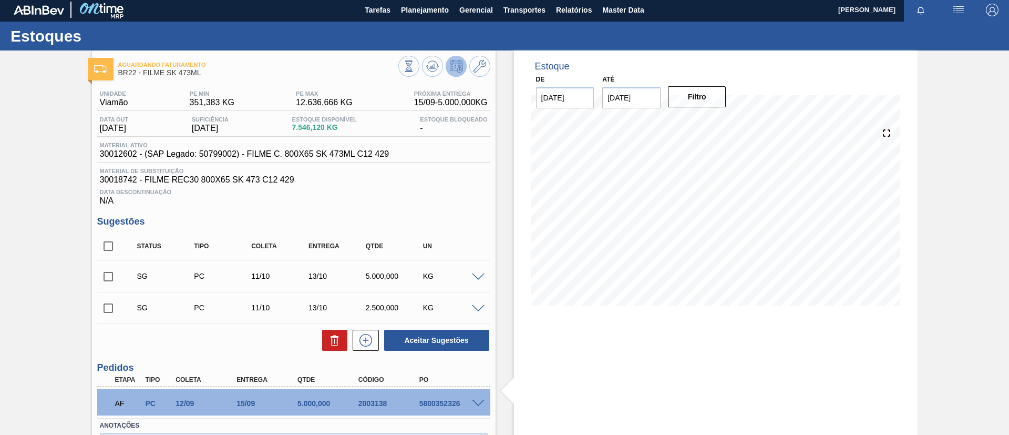
scroll to position [0, 0]
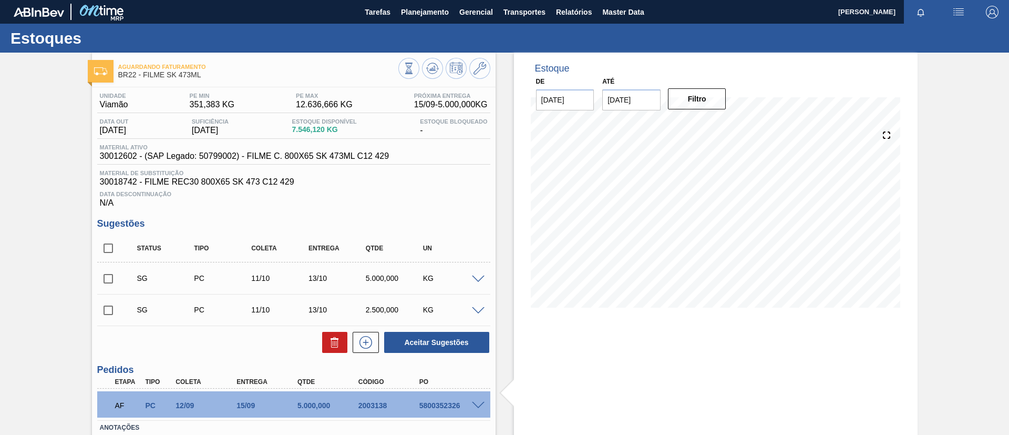
drag, startPoint x: 417, startPoint y: 17, endPoint x: 417, endPoint y: 37, distance: 20.0
click at [417, 18] on button "Planejamento" at bounding box center [425, 12] width 58 height 24
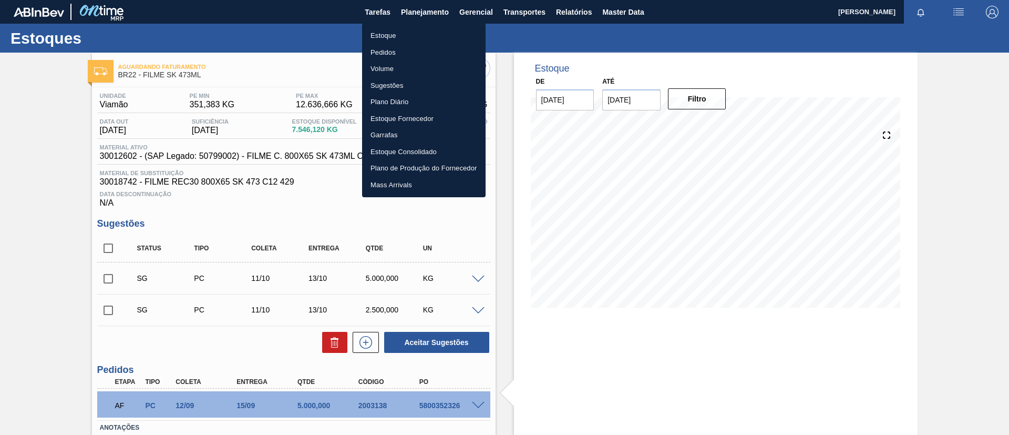
click at [417, 38] on li "Estoque" at bounding box center [423, 35] width 123 height 17
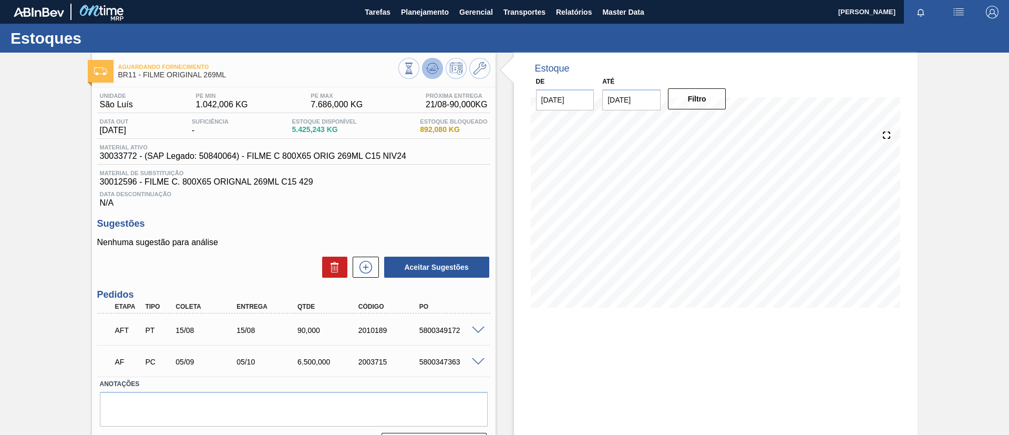
click at [436, 75] on button at bounding box center [432, 68] width 21 height 21
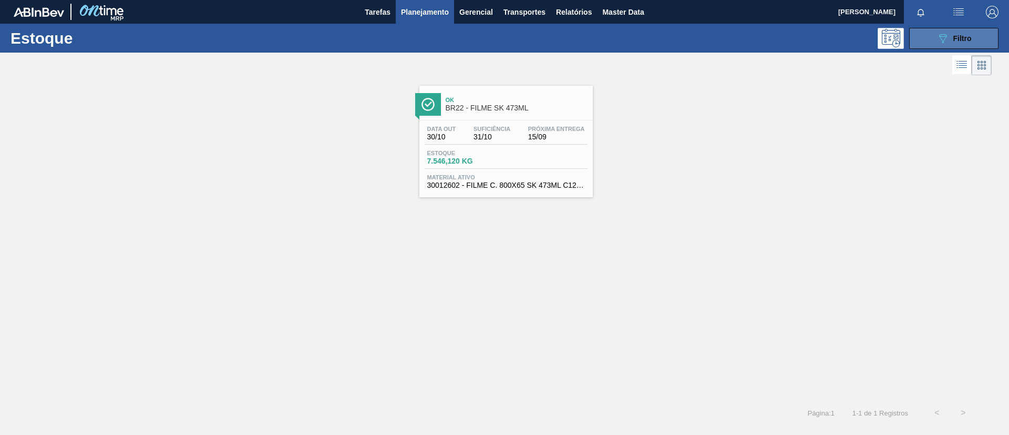
click at [939, 46] on button "089F7B8B-B2A5-4AFE-B5C0-19BA573D28AC Filtro" at bounding box center [953, 38] width 89 height 21
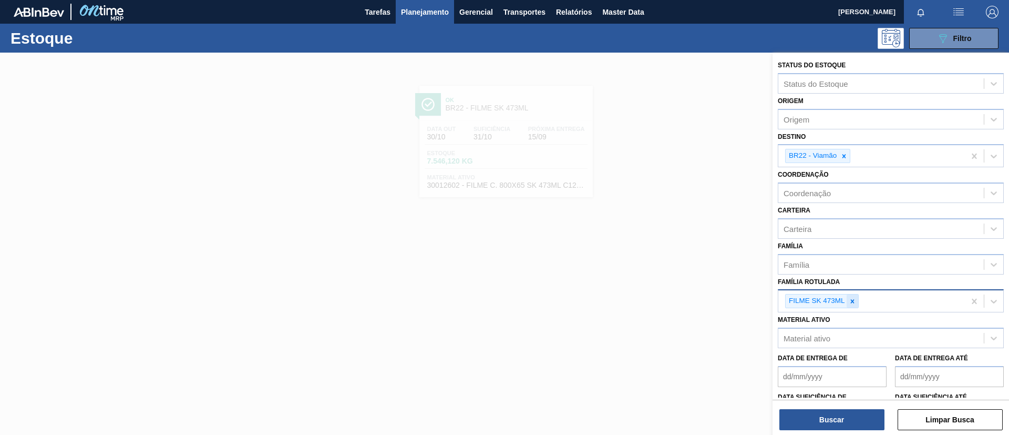
click at [851, 298] on icon at bounding box center [852, 300] width 7 height 7
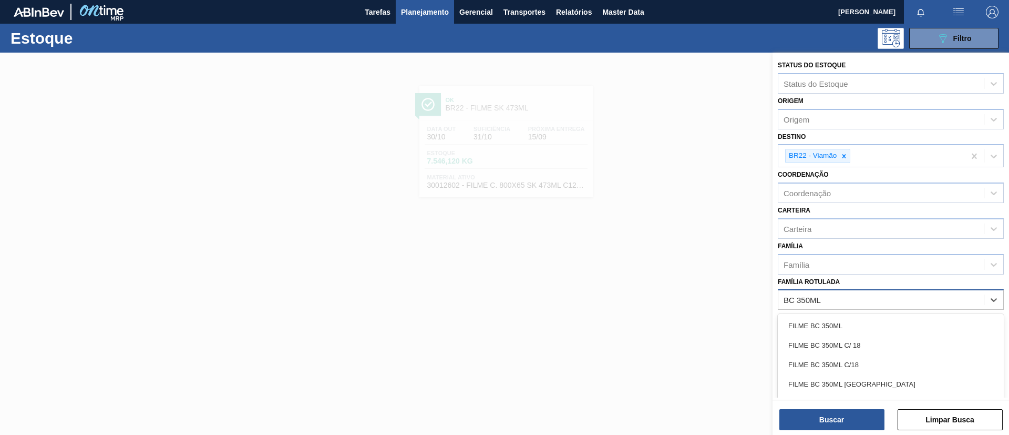
type Rotulada "BC 350ML MP"
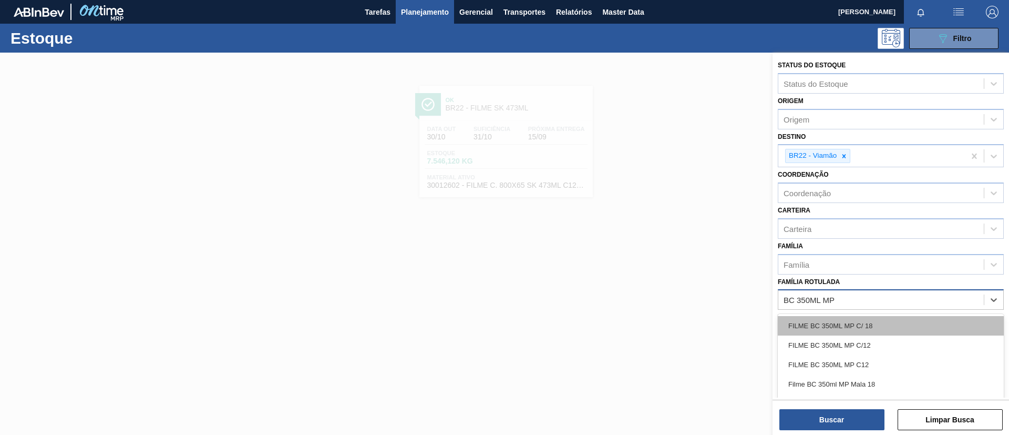
click at [863, 320] on div "FILME BC 350ML MP C/ 18" at bounding box center [891, 325] width 226 height 19
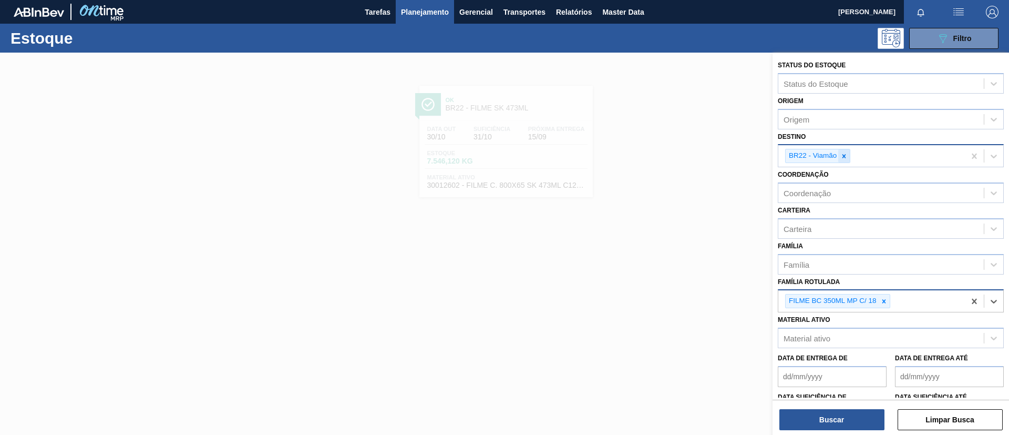
click at [844, 161] on div at bounding box center [844, 155] width 12 height 13
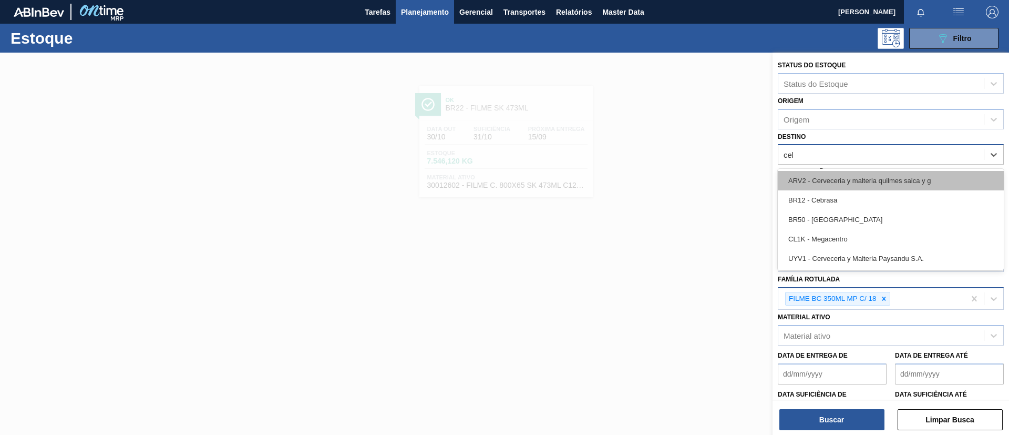
type input "cebr"
click at [848, 183] on div "BR12 - Cebrasa" at bounding box center [891, 180] width 226 height 19
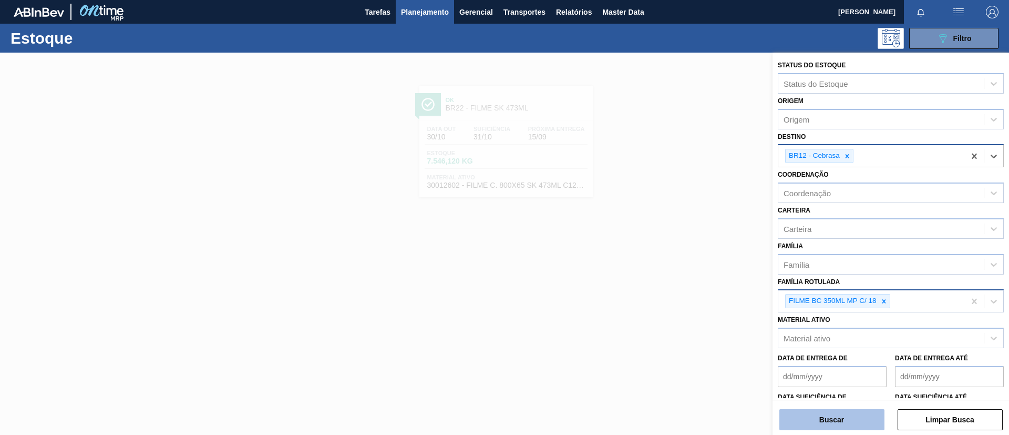
click at [843, 421] on button "Buscar" at bounding box center [831, 419] width 105 height 21
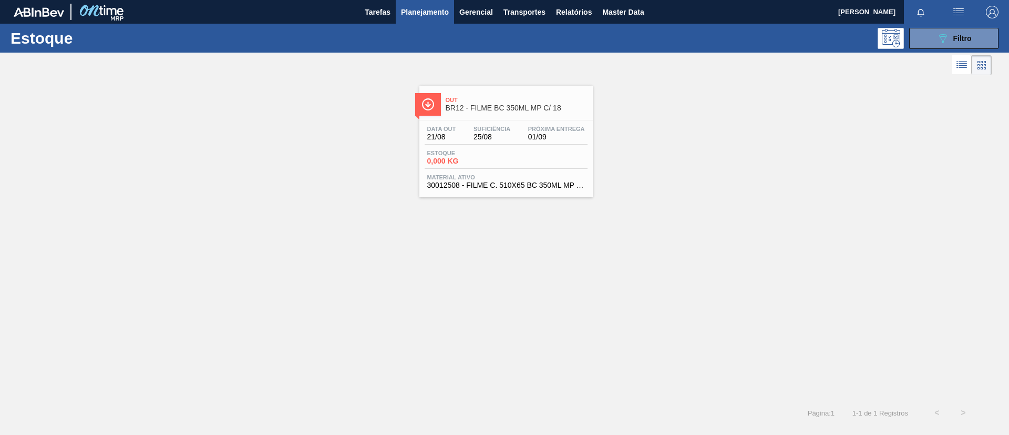
click at [539, 105] on span "BR12 - FILME BC 350ML MP C/ 18" at bounding box center [517, 108] width 142 height 8
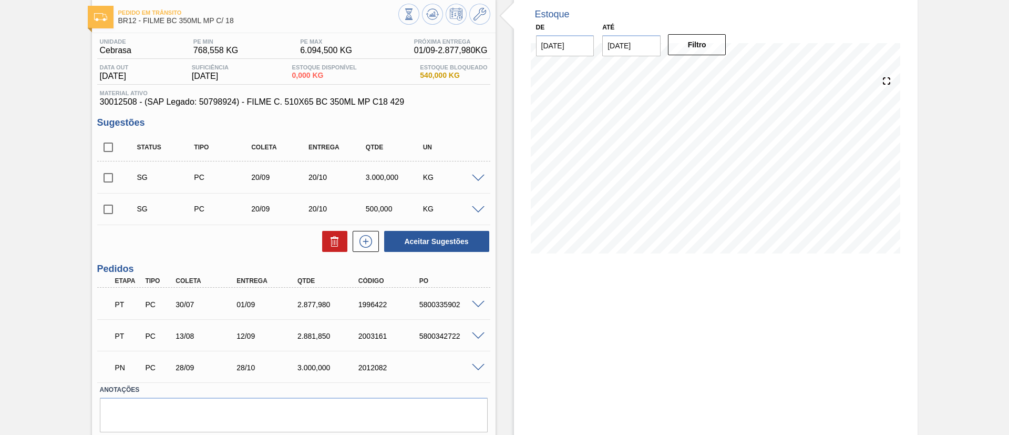
scroll to position [79, 0]
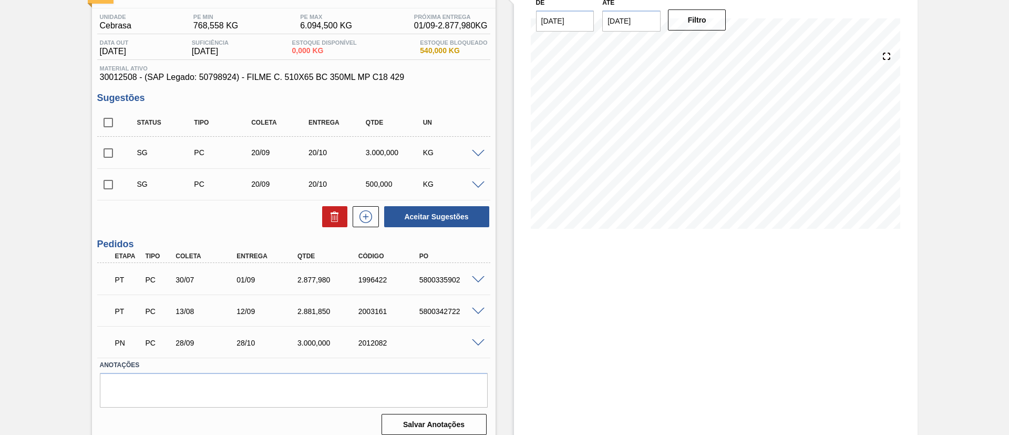
click at [482, 278] on span at bounding box center [478, 280] width 13 height 8
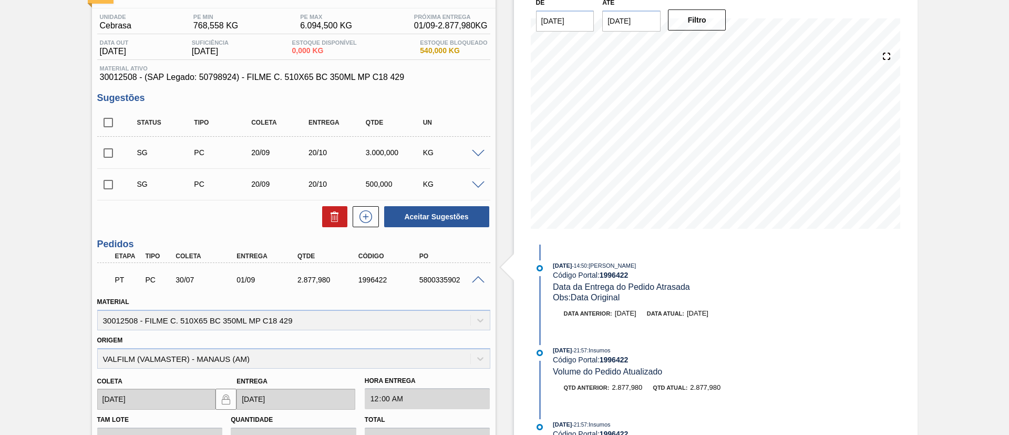
click at [481, 278] on span at bounding box center [478, 280] width 13 height 8
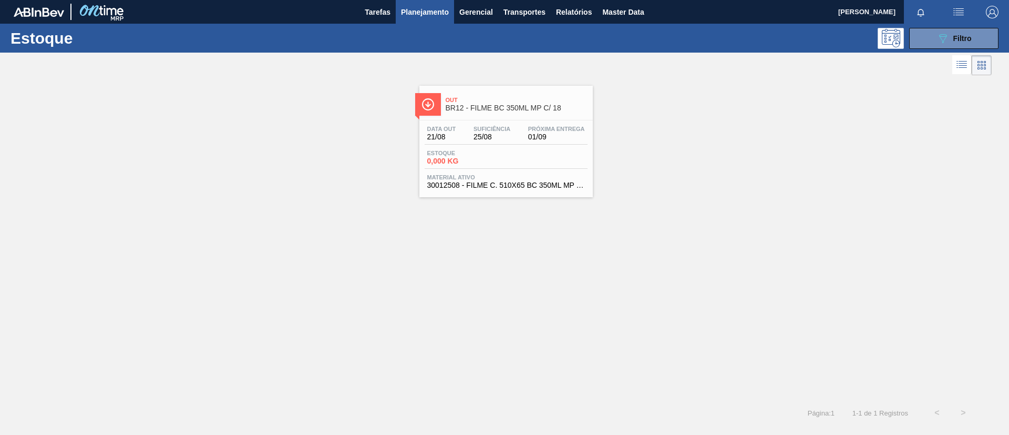
click at [555, 143] on div "Data out 21/08 Suficiência 25/08 Próxima Entrega 01/09" at bounding box center [506, 135] width 163 height 19
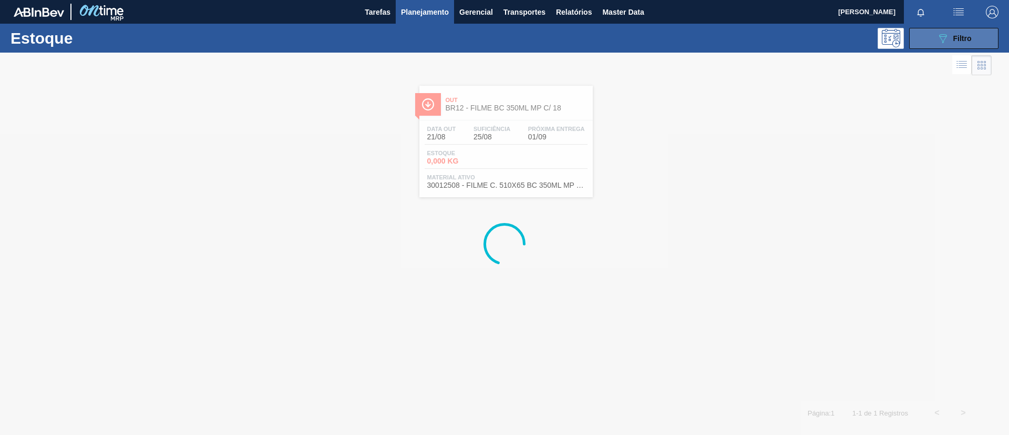
click at [936, 44] on button "089F7B8B-B2A5-4AFE-B5C0-19BA573D28AC Filtro" at bounding box center [953, 38] width 89 height 21
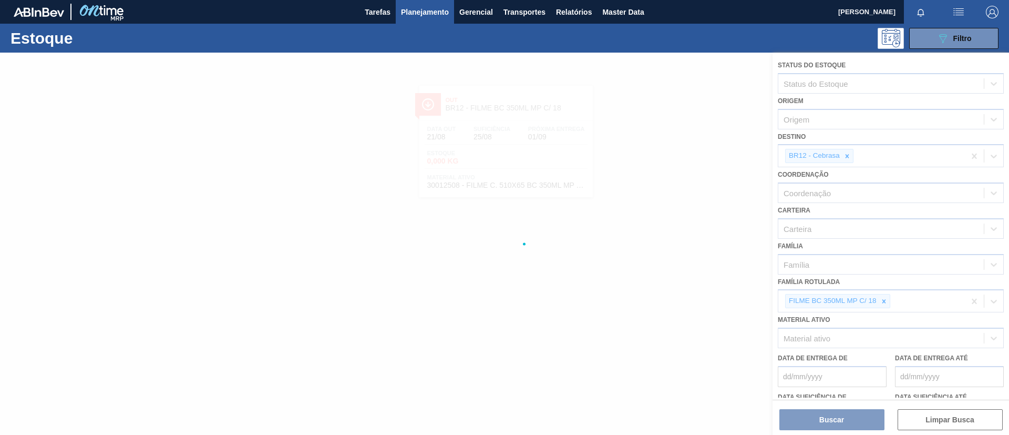
click at [848, 154] on div at bounding box center [504, 244] width 1009 height 382
click at [848, 158] on div at bounding box center [504, 244] width 1009 height 382
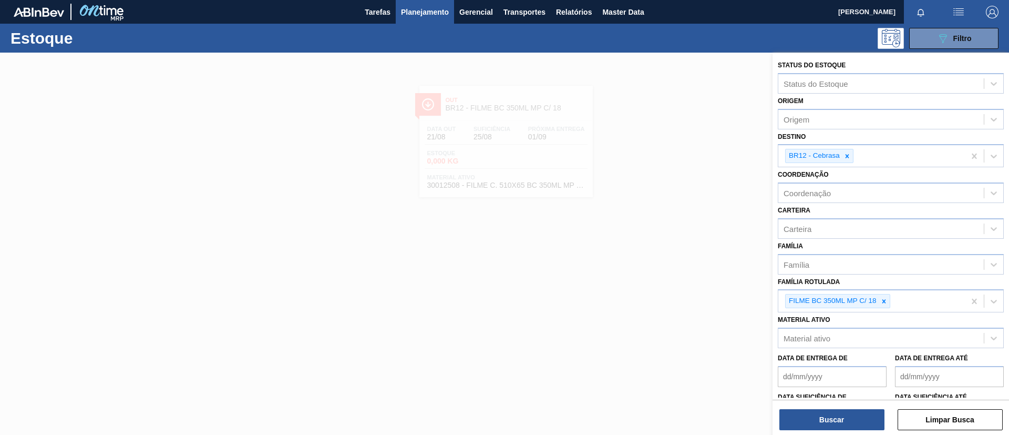
click at [848, 158] on icon at bounding box center [846, 155] width 7 height 7
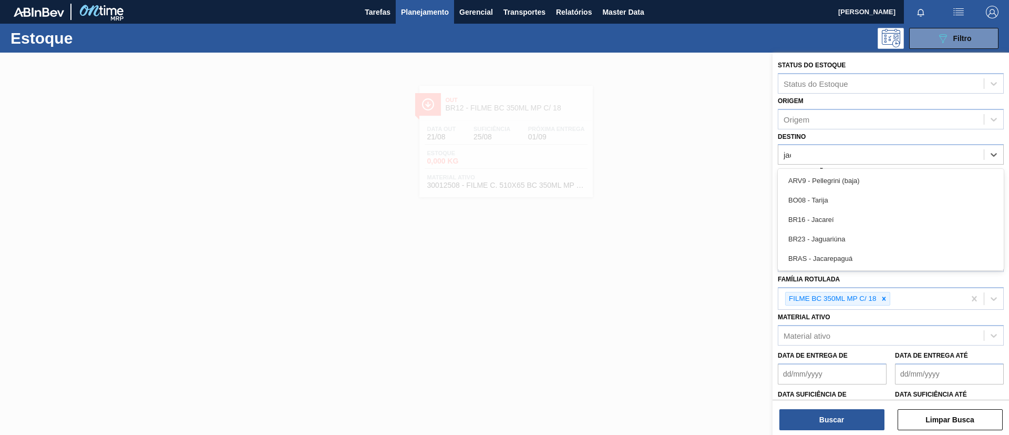
type input "jaca"
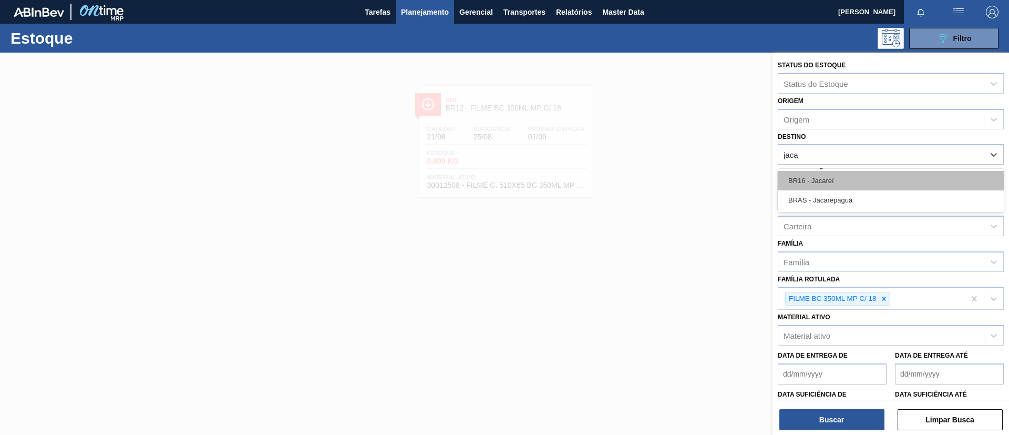
click at [848, 171] on div "BR16 - Jacareí" at bounding box center [891, 180] width 226 height 19
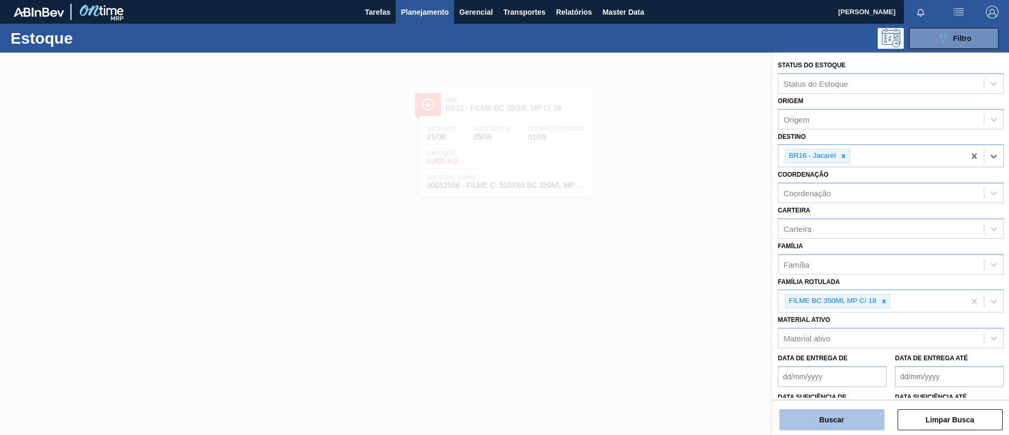
click at [842, 424] on button "Buscar" at bounding box center [831, 419] width 105 height 21
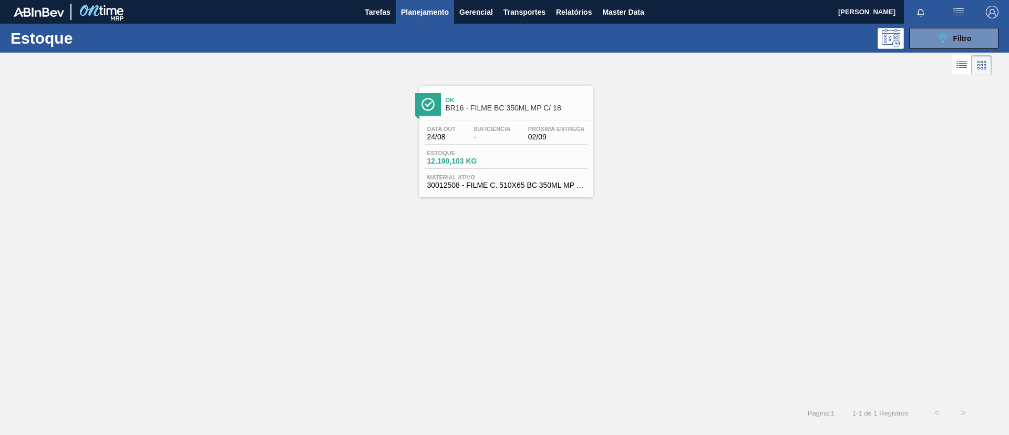
click at [507, 99] on span "Ok" at bounding box center [517, 100] width 142 height 6
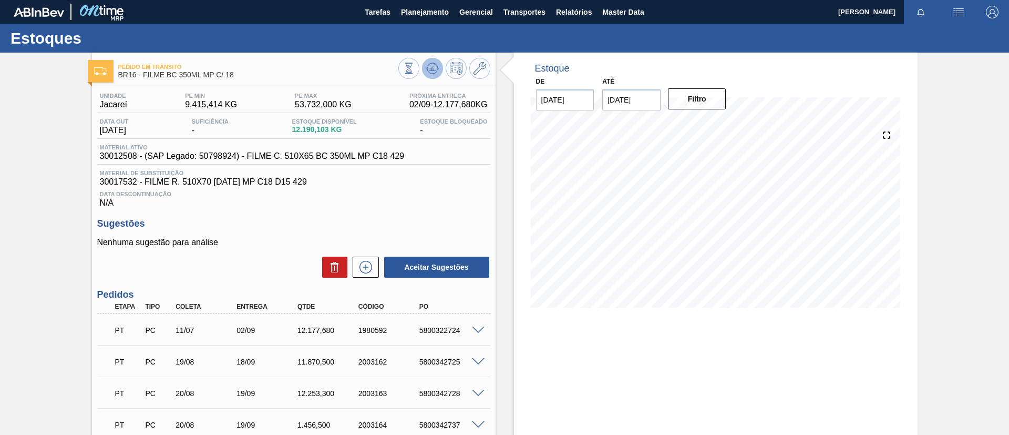
click at [433, 67] on polygon at bounding box center [433, 68] width 1 height 4
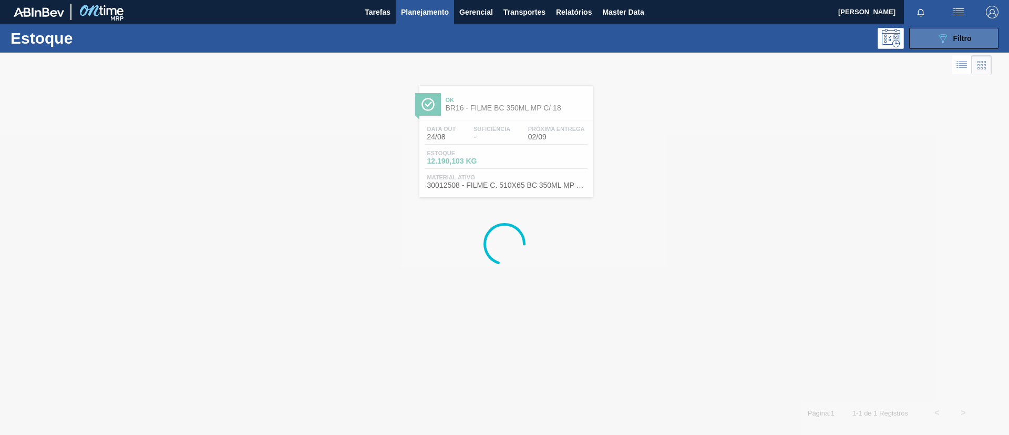
click at [948, 28] on button "089F7B8B-B2A5-4AFE-B5C0-19BA573D28AC Filtro" at bounding box center [953, 38] width 89 height 21
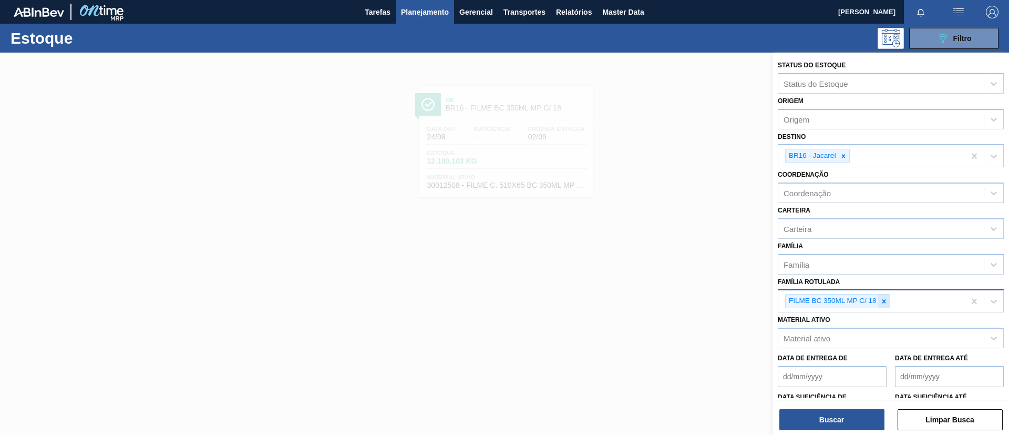
click at [882, 303] on icon at bounding box center [883, 300] width 7 height 7
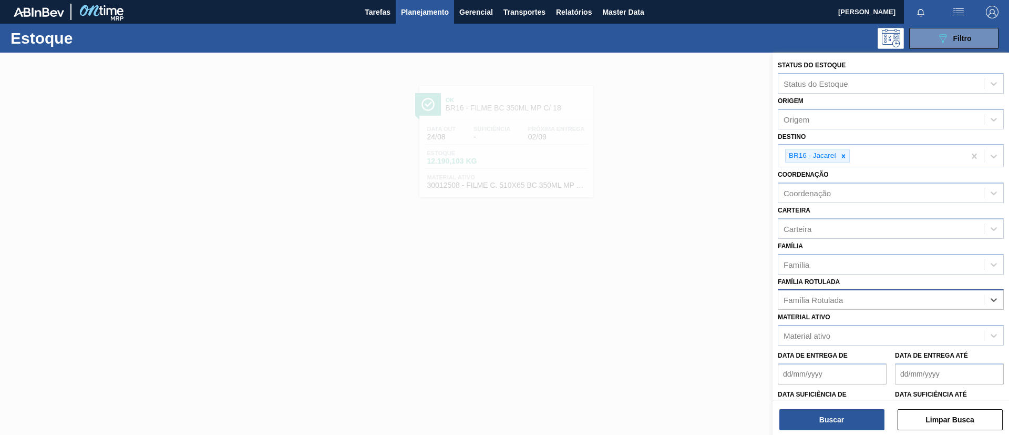
paste Rotulada "FILME AP 269ML MP C/15"
type Rotulada "FILME AP 269ML MP C/15"
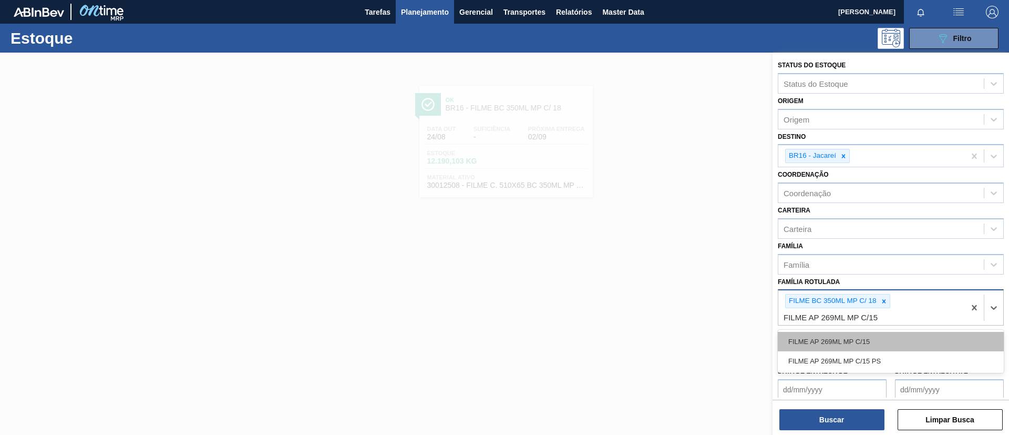
click at [884, 341] on div "FILME AP 269ML MP C/15" at bounding box center [891, 341] width 226 height 19
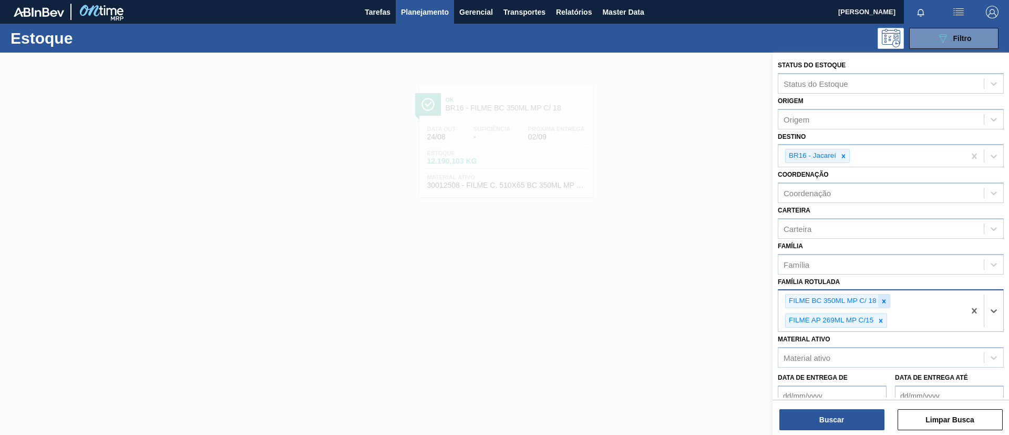
click at [886, 302] on icon at bounding box center [883, 300] width 7 height 7
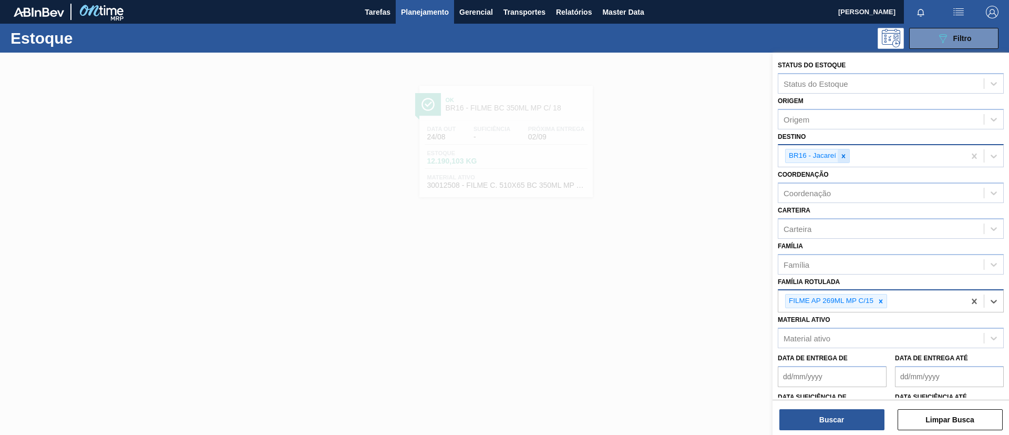
click at [845, 158] on icon at bounding box center [843, 155] width 7 height 7
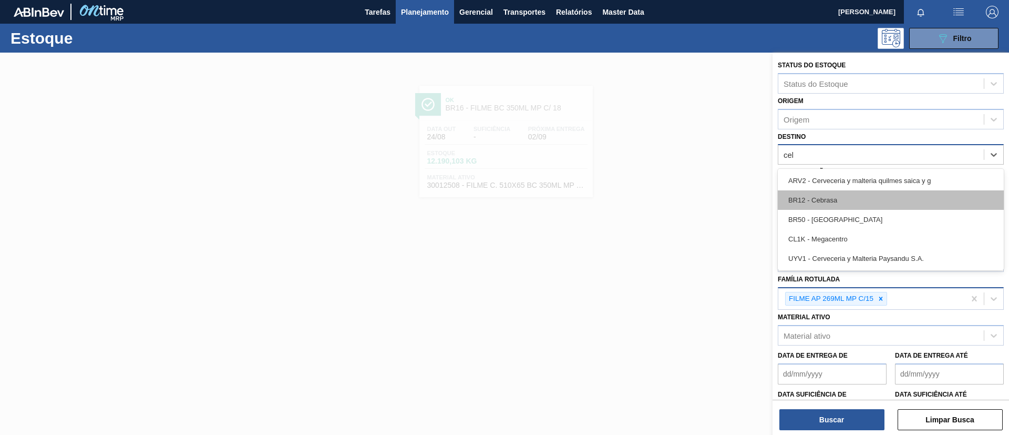
type input "cebr"
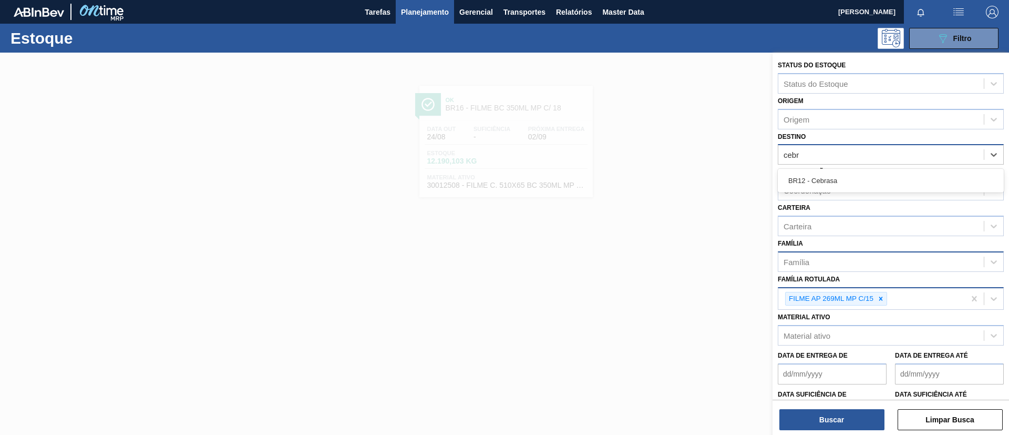
drag, startPoint x: 853, startPoint y: 181, endPoint x: 861, endPoint y: 263, distance: 82.4
click at [851, 188] on div "BR12 - Cebrasa" at bounding box center [891, 180] width 226 height 19
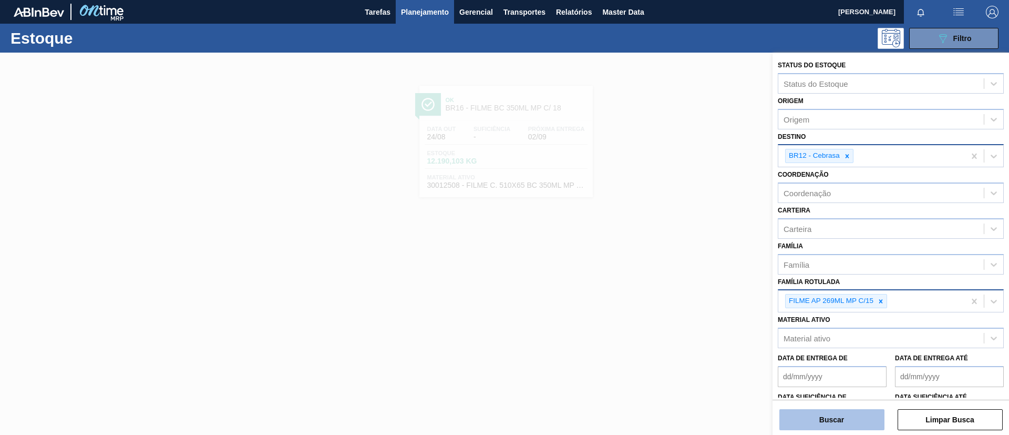
click at [835, 411] on button "Buscar" at bounding box center [831, 419] width 105 height 21
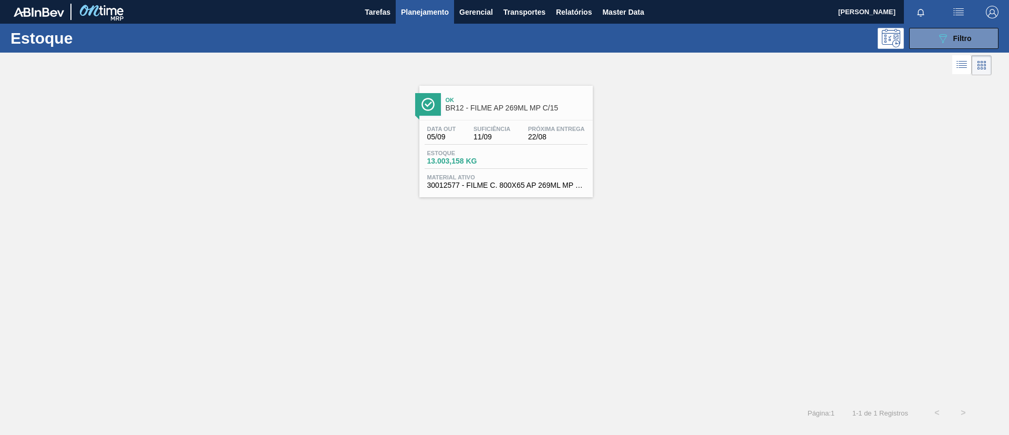
click at [509, 105] on span "BR12 - FILME AP 269ML MP C/15" at bounding box center [517, 108] width 142 height 8
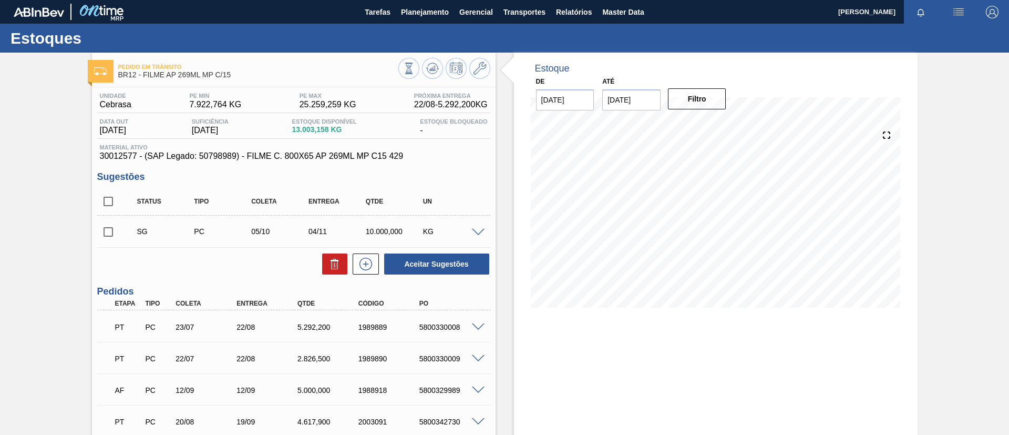
click at [480, 322] on div at bounding box center [479, 326] width 21 height 8
click at [479, 327] on span at bounding box center [478, 327] width 13 height 8
